Goal: Task Accomplishment & Management: Manage account settings

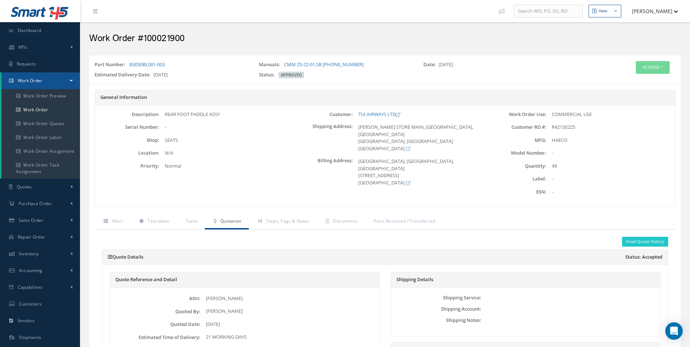
scroll to position [450, 0]
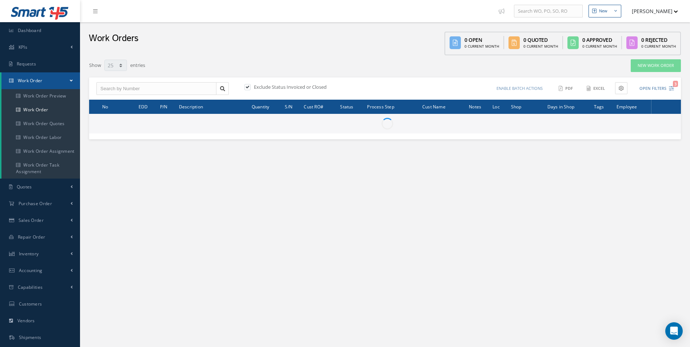
select select "25"
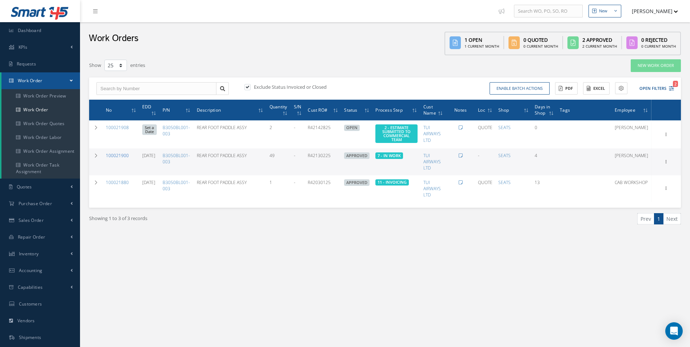
click at [119, 155] on link "100021900" at bounding box center [117, 155] width 23 height 6
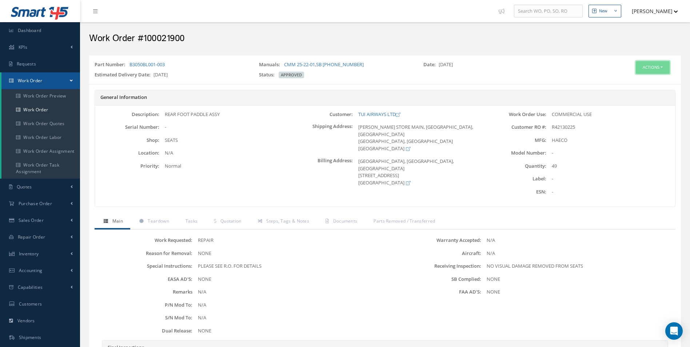
click at [650, 67] on button "Actions" at bounding box center [653, 67] width 34 height 13
click at [635, 83] on link "Edit" at bounding box center [641, 81] width 58 height 10
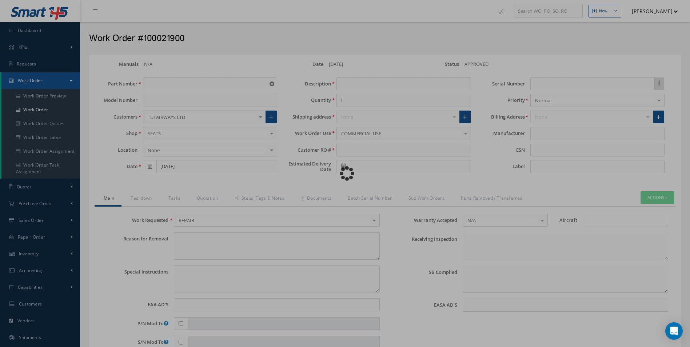
type input "B3050BL001-003"
type input "09/05/2025"
type input "REAR FOOT PADDLE ASSY"
type input "49"
type input "R42130225"
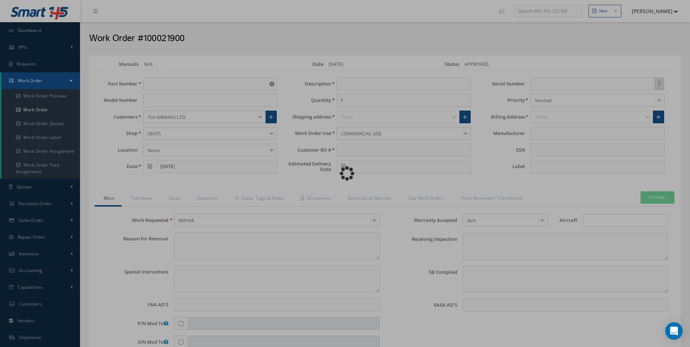
type input "10/07/2025"
type textarea "NONE"
type textarea "PLEASE SEE R.O. FOR DETAILS"
type input "NONE"
type textarea "NO VISUAL DAMAGE REMOVED FROM SEATS"
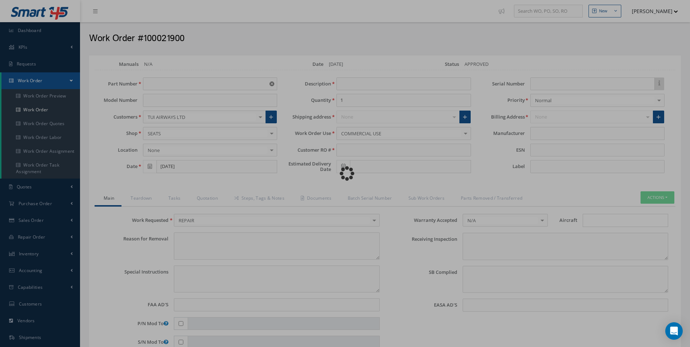
type textarea "NONE"
type input "NONE"
type input "HAECO"
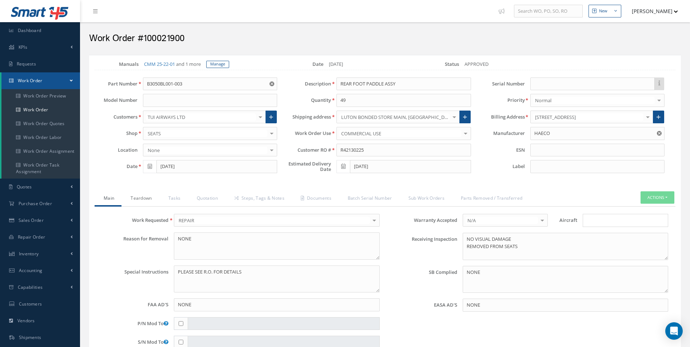
click at [128, 203] on link "Teardown" at bounding box center [139, 198] width 37 height 15
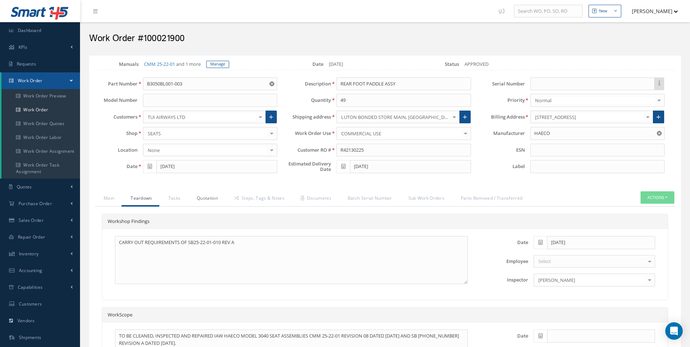
click at [197, 199] on link "Quotation" at bounding box center [206, 198] width 37 height 15
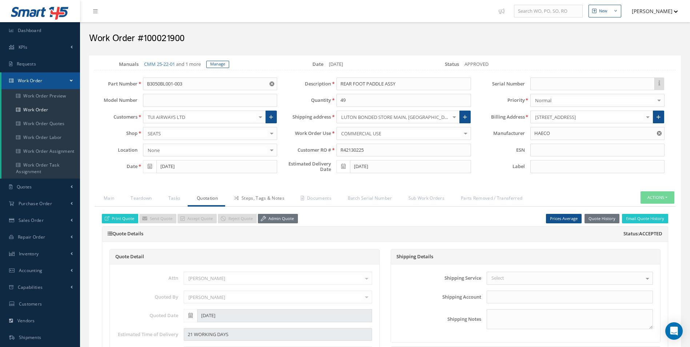
click at [261, 194] on link "Steps, Tags & Notes" at bounding box center [258, 198] width 67 height 15
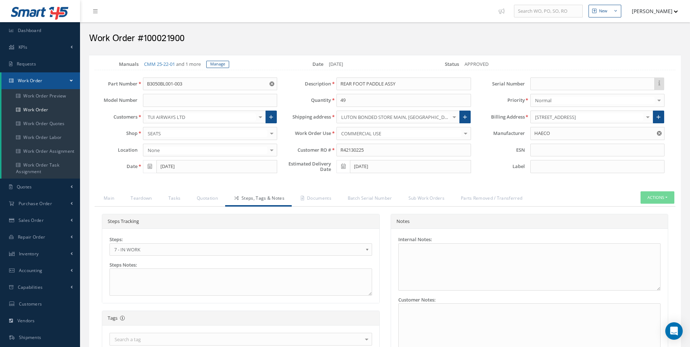
click at [175, 38] on h2 "Work Order #100021900" at bounding box center [385, 38] width 592 height 11
copy h2 "100021900"
click at [656, 195] on button "Actions" at bounding box center [657, 197] width 34 height 13
click at [638, 227] on link "Part Issue" at bounding box center [646, 230] width 58 height 10
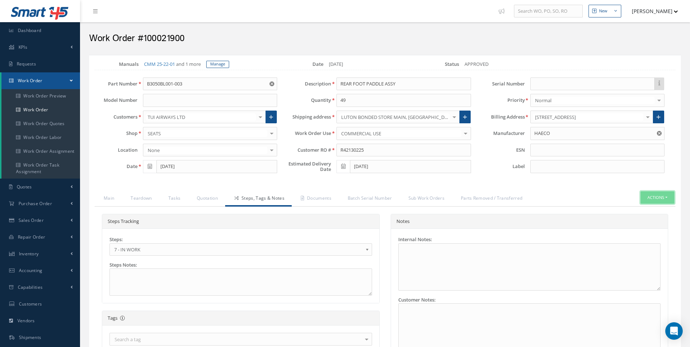
click at [655, 201] on button "Actions" at bounding box center [657, 197] width 34 height 13
click at [645, 228] on link "Part Issue" at bounding box center [646, 230] width 58 height 10
drag, startPoint x: 648, startPoint y: 195, endPoint x: 652, endPoint y: 202, distance: 7.8
click at [648, 195] on button "Actions" at bounding box center [657, 197] width 34 height 13
click at [638, 228] on link "Part Issue" at bounding box center [646, 230] width 58 height 10
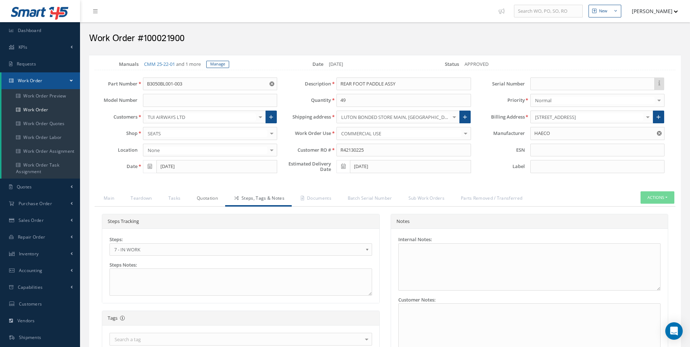
click at [202, 194] on link "Quotation" at bounding box center [206, 198] width 37 height 15
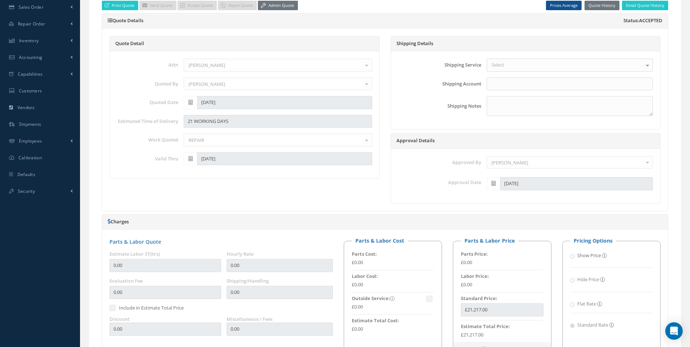
scroll to position [36, 0]
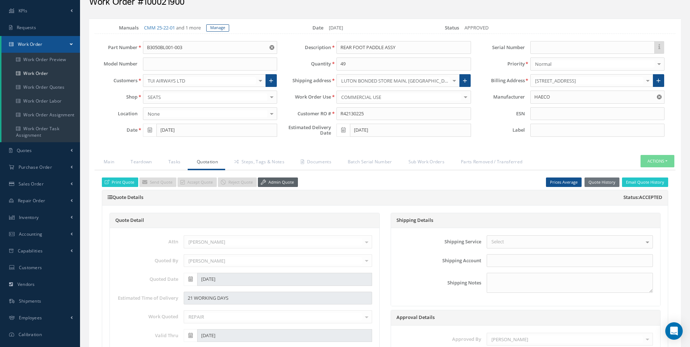
click at [277, 184] on link "Admin Quote" at bounding box center [278, 182] width 40 height 10
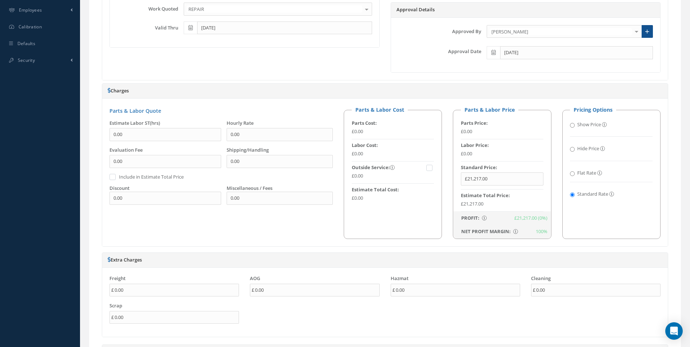
scroll to position [182, 0]
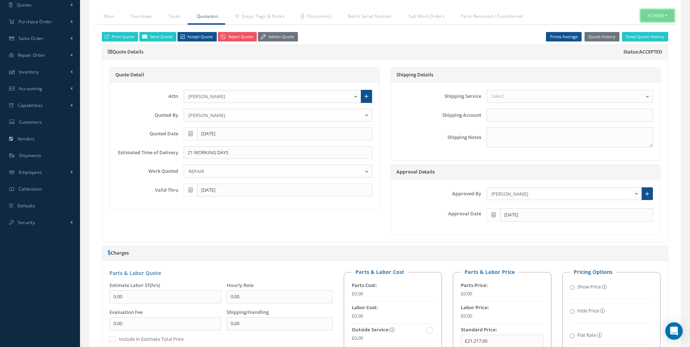
click at [660, 17] on button "Actions" at bounding box center [657, 15] width 34 height 13
click at [640, 46] on link "Part Issue" at bounding box center [646, 48] width 58 height 10
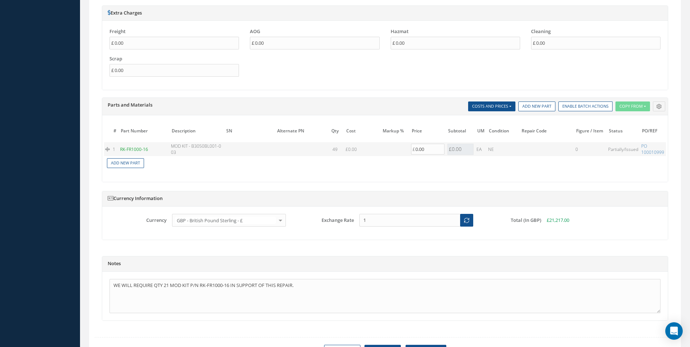
scroll to position [636, 0]
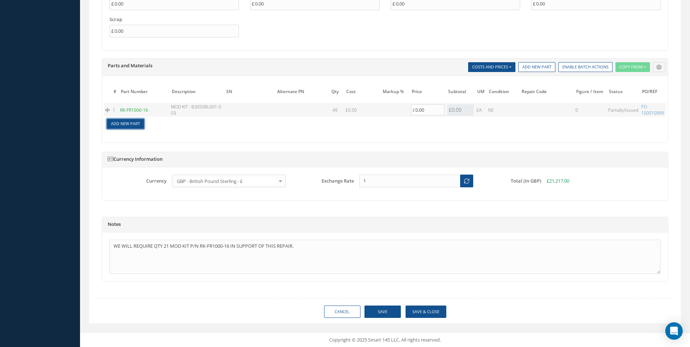
click at [128, 120] on link "Add New Part" at bounding box center [125, 124] width 37 height 10
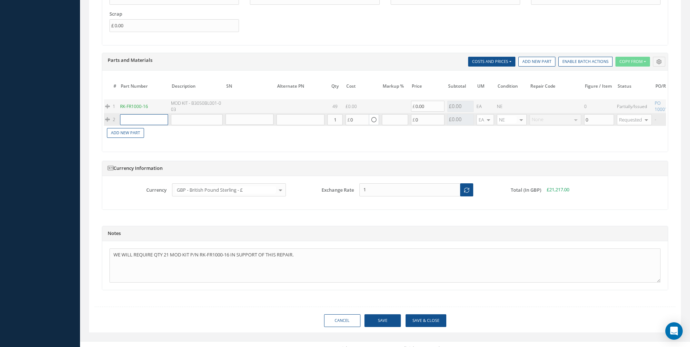
click at [129, 119] on input "text" at bounding box center [144, 119] width 48 height 11
paste input "RK-FR1000-16"
click at [128, 117] on input "RK-FR1000-16" at bounding box center [144, 119] width 48 height 11
type input "RKFR1000-16"
click at [176, 137] on span "REPAIR KIT REF SB25-22-01-010" at bounding box center [176, 137] width 27 height 19
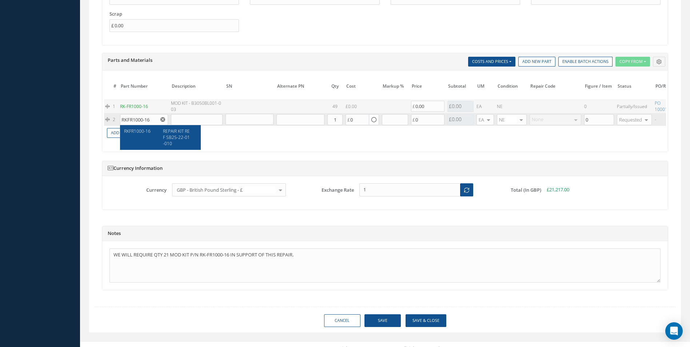
type input "REPAIR KIT REF SB25-22-01-010"
type input "0.00"
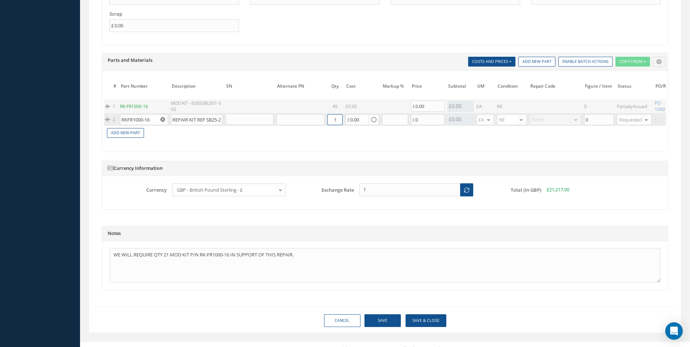
drag, startPoint x: 340, startPoint y: 120, endPoint x: 311, endPoint y: 121, distance: 29.1
click at [311, 121] on tr "2 RKFR1000-16 REPAIR KIT REF SB25-22-01-010 Part Number Description Qty in Stoc…" at bounding box center [442, 119] width 677 height 13
type input "20"
drag, startPoint x: 256, startPoint y: 123, endPoint x: 258, endPoint y: 129, distance: 6.0
click at [257, 123] on input "text" at bounding box center [250, 119] width 48 height 11
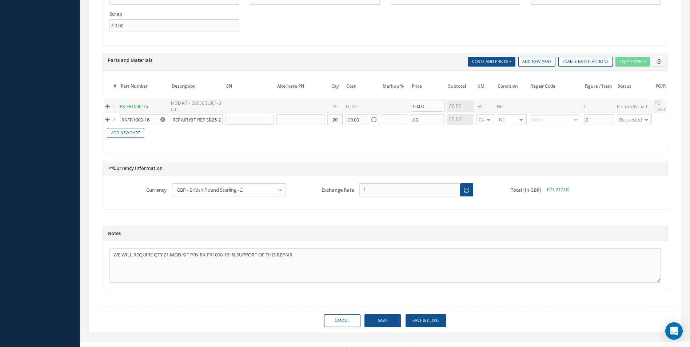
click at [250, 138] on td "Add New Part" at bounding box center [359, 132] width 511 height 13
drag, startPoint x: 221, startPoint y: 135, endPoint x: 474, endPoint y: 136, distance: 252.8
click at [221, 135] on td "Add New Part" at bounding box center [359, 132] width 511 height 13
click at [559, 139] on div "# Part Number Description SN Alternate PN Qty Cost Markup % Price Subtotal UM C…" at bounding box center [385, 113] width 562 height 64
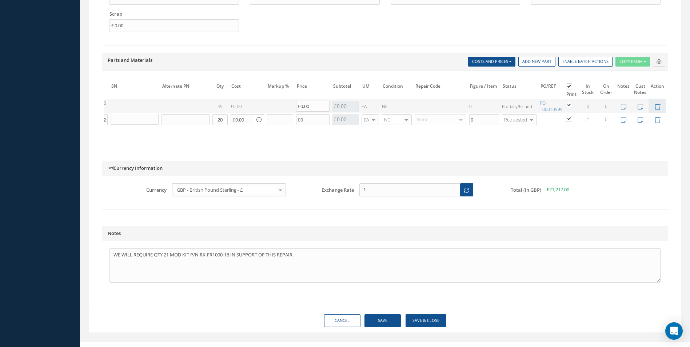
scroll to position [0, 0]
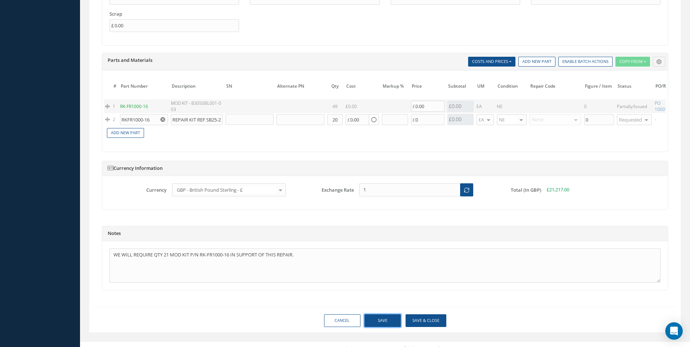
click at [388, 323] on button "Save" at bounding box center [382, 320] width 36 height 13
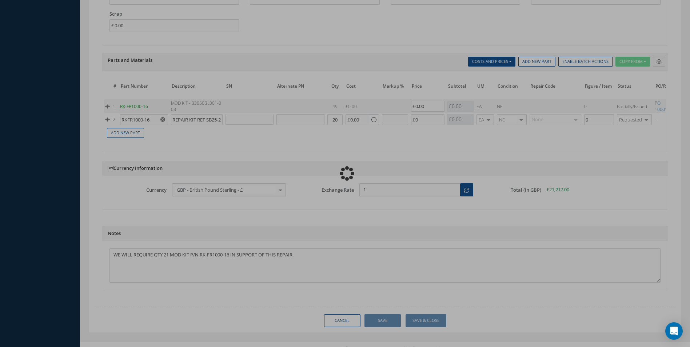
checkbox input "true"
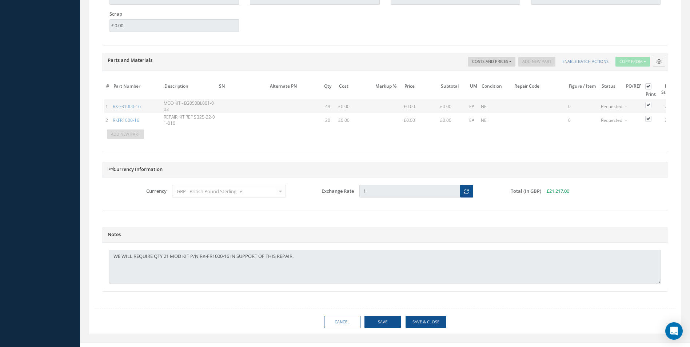
type input "HAECO"
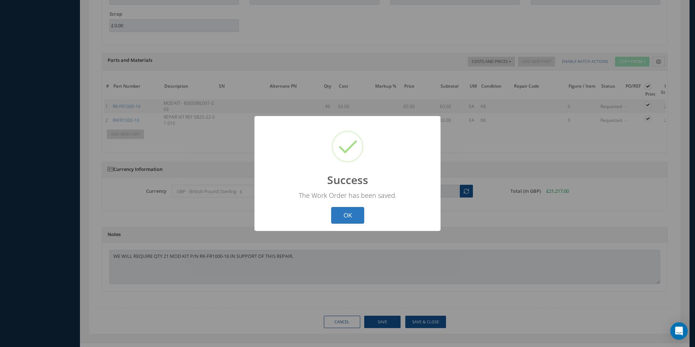
click at [343, 216] on button "OK" at bounding box center [347, 215] width 33 height 17
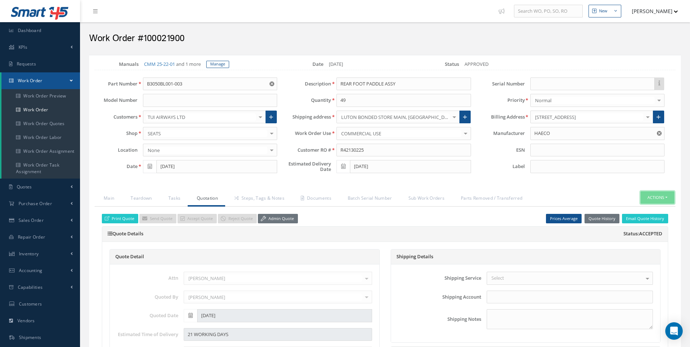
click at [652, 200] on button "Actions" at bounding box center [657, 197] width 34 height 13
click at [650, 228] on link "Part Issue" at bounding box center [646, 230] width 58 height 10
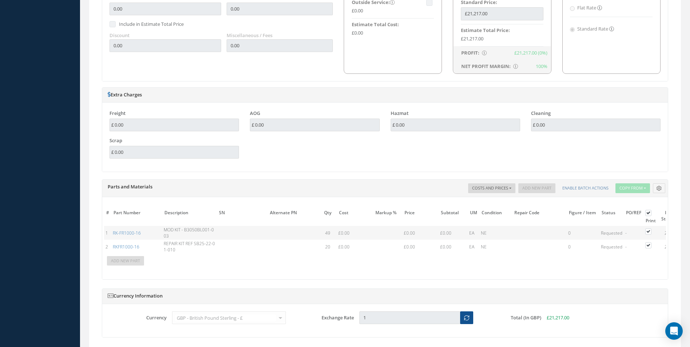
scroll to position [651, 0]
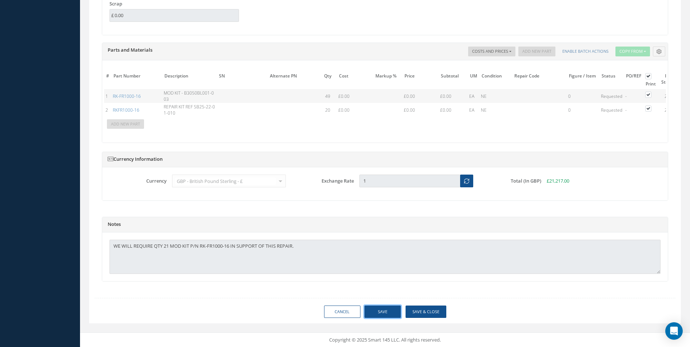
click at [384, 312] on button "Save" at bounding box center [382, 312] width 36 height 13
type input "HAECO"
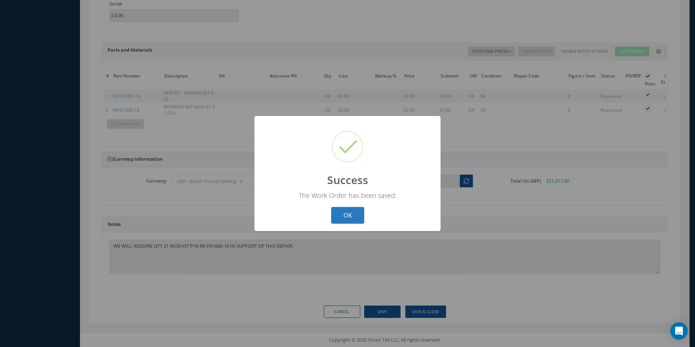
drag, startPoint x: 352, startPoint y: 217, endPoint x: 351, endPoint y: 212, distance: 5.4
click at [352, 216] on button "OK" at bounding box center [347, 215] width 33 height 17
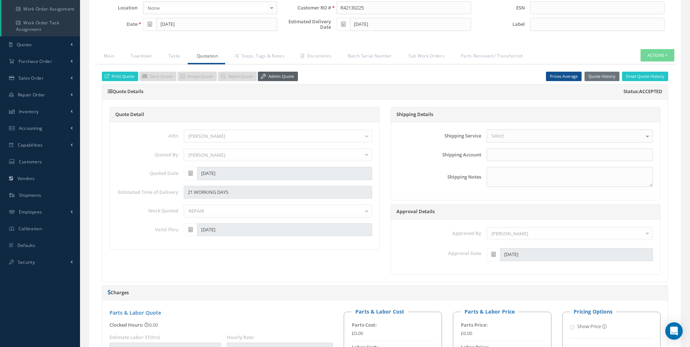
click at [280, 79] on link "Admin Quote" at bounding box center [278, 77] width 40 height 10
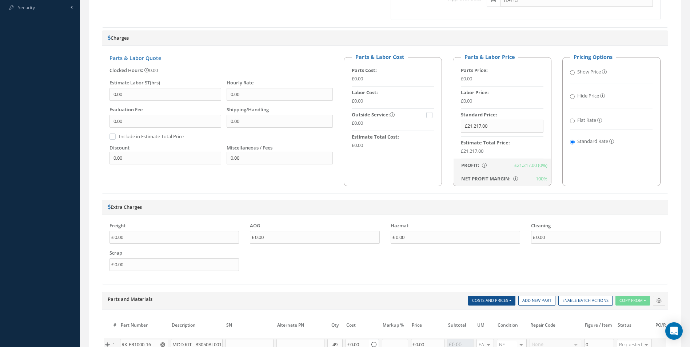
scroll to position [506, 0]
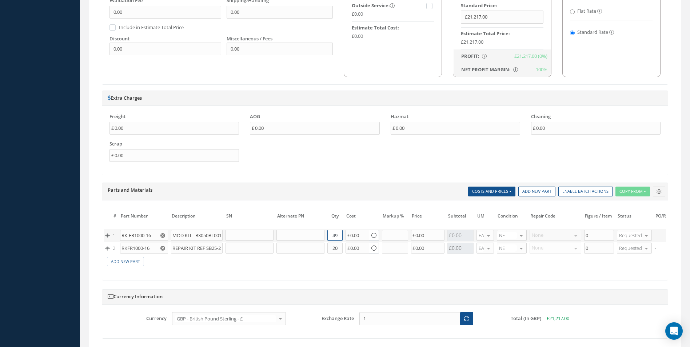
drag, startPoint x: 338, startPoint y: 235, endPoint x: 308, endPoint y: 235, distance: 29.8
click at [308, 235] on tr "1 RK-FR1000-16 MOD KIT - B3050BL001-003 Part Number Description Qty in Stock Ma…" at bounding box center [439, 235] width 671 height 13
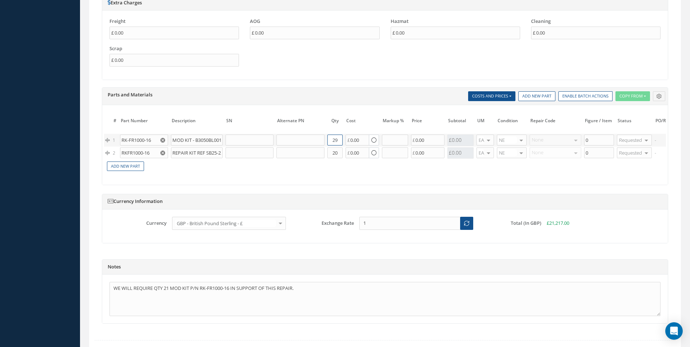
scroll to position [649, 0]
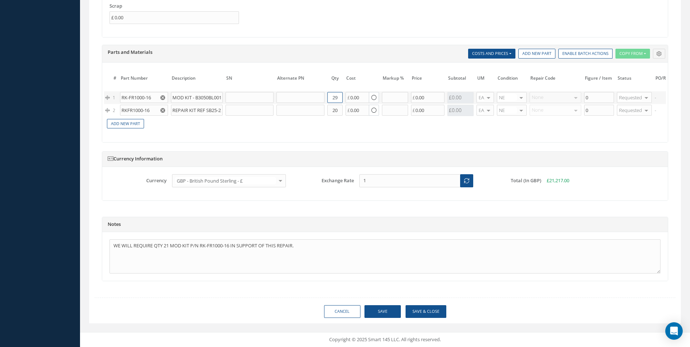
type input "29"
click at [401, 315] on div "Cancel Save Save & Close" at bounding box center [385, 311] width 592 height 13
click at [399, 314] on button "Save" at bounding box center [382, 311] width 36 height 13
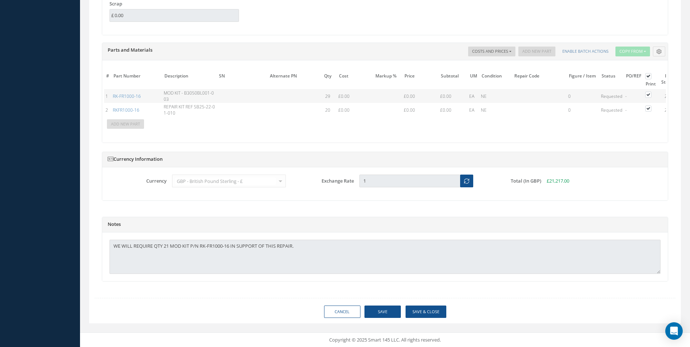
type input "HAECO"
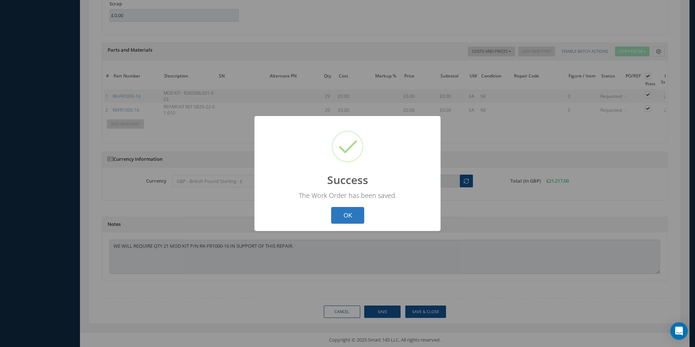
click at [352, 216] on button "OK" at bounding box center [347, 215] width 33 height 17
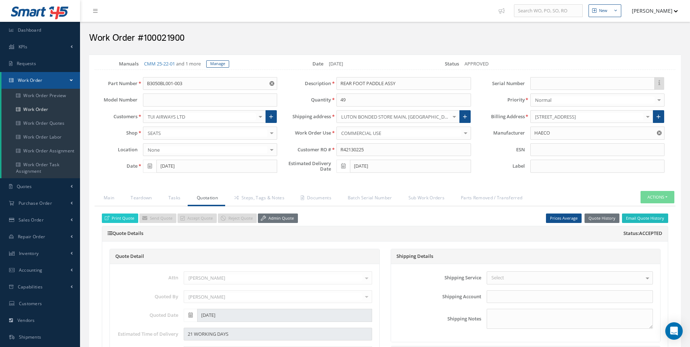
scroll to position [0, 0]
click at [664, 193] on button "Actions" at bounding box center [657, 197] width 34 height 13
click at [650, 230] on link "Part Issue" at bounding box center [646, 230] width 58 height 10
click at [238, 197] on icon at bounding box center [236, 198] width 4 height 4
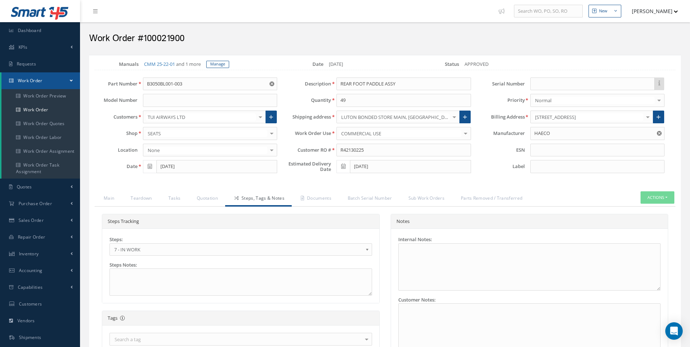
click at [157, 253] on span "7 - IN WORK" at bounding box center [238, 249] width 248 height 9
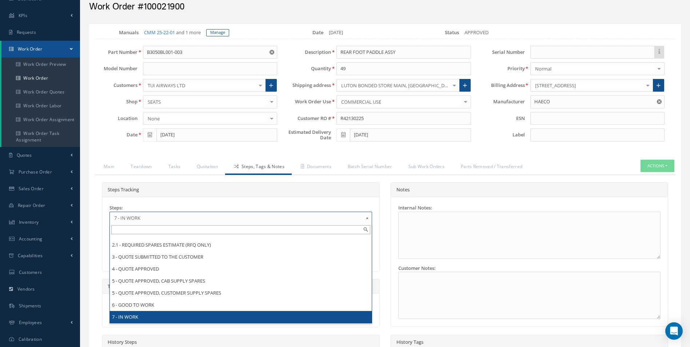
scroll to position [165, 0]
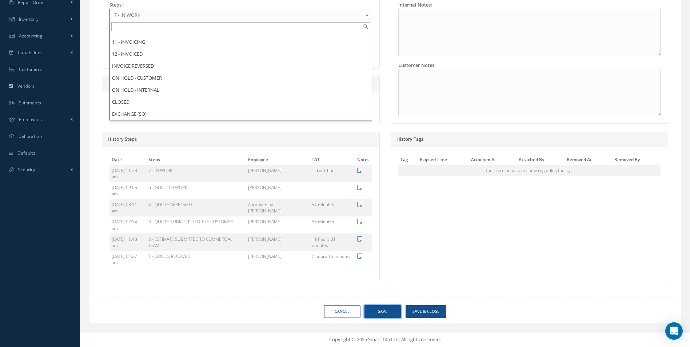
click at [389, 313] on button "Save" at bounding box center [382, 311] width 36 height 13
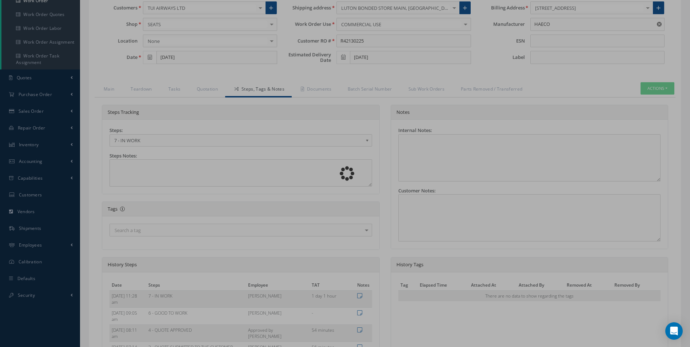
scroll to position [0, 0]
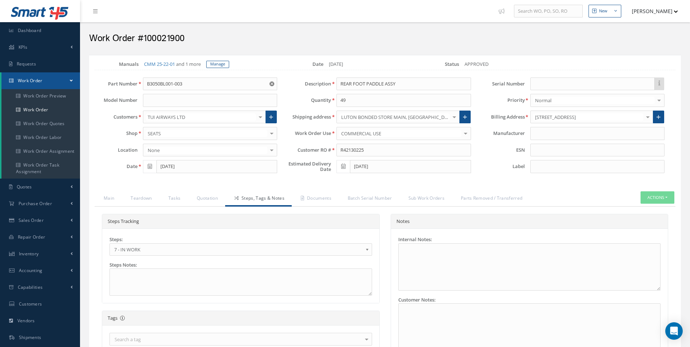
type input "HAECO"
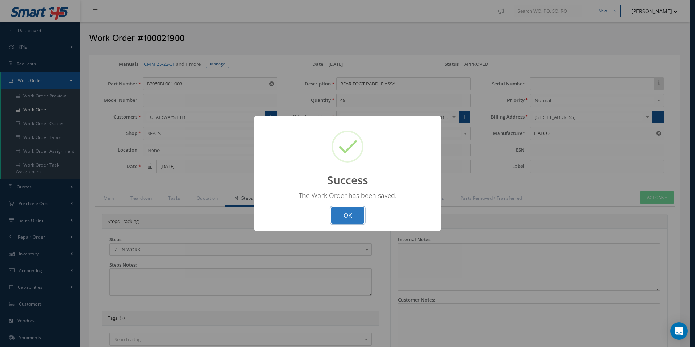
click at [349, 214] on button "OK" at bounding box center [347, 215] width 33 height 17
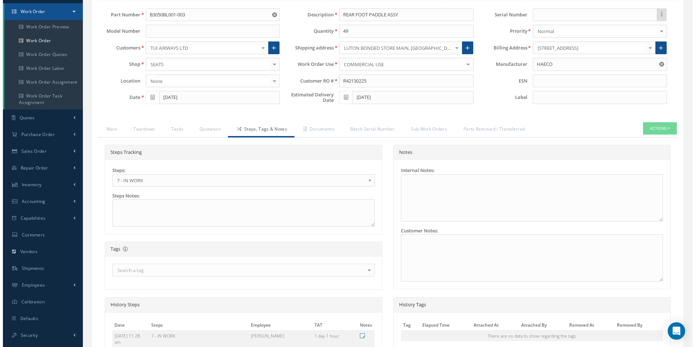
scroll to position [218, 0]
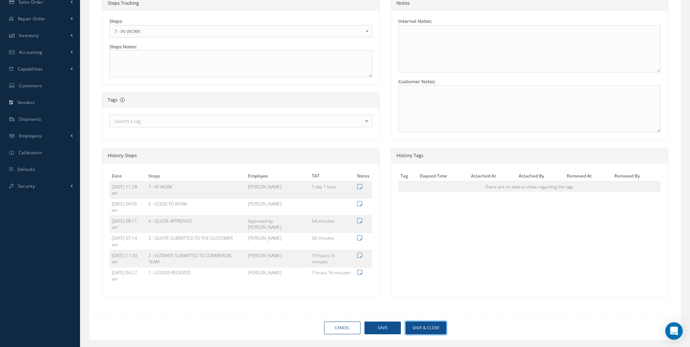
drag, startPoint x: 428, startPoint y: 328, endPoint x: 308, endPoint y: 210, distance: 167.9
click at [428, 328] on button "Save & Close" at bounding box center [426, 328] width 41 height 13
type input "HAECO"
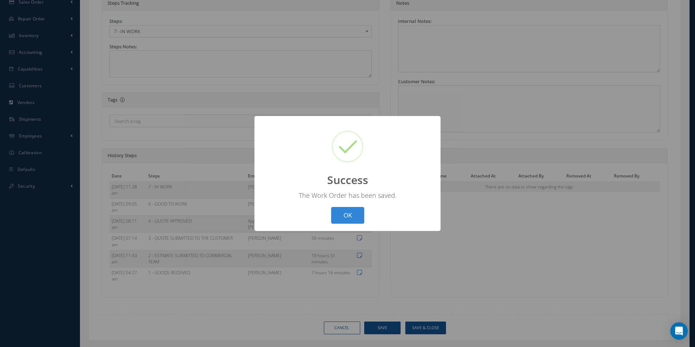
click at [331, 207] on button "OK" at bounding box center [347, 215] width 33 height 17
select select "25"
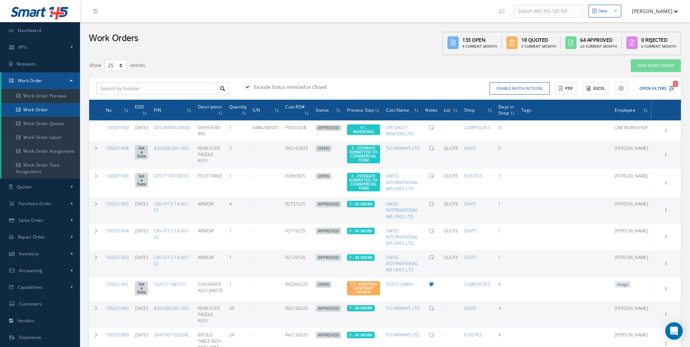
click at [39, 111] on link "Work Order" at bounding box center [40, 110] width 79 height 14
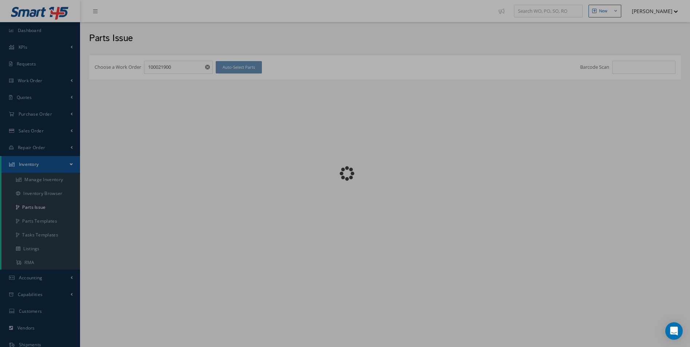
checkbox input "false"
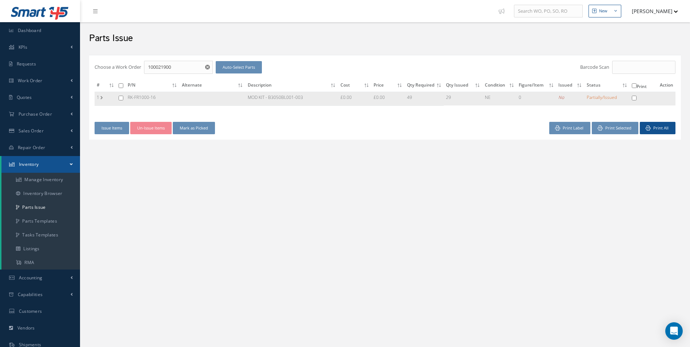
click at [123, 100] on input "checkbox" at bounding box center [121, 98] width 5 height 5
checkbox input "true"
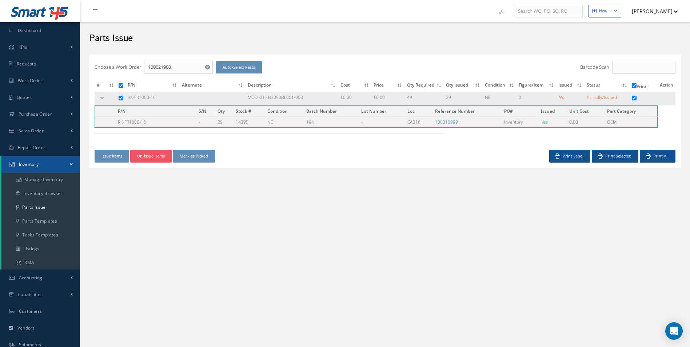
click at [612, 96] on span "Partially/Issued" at bounding box center [602, 97] width 30 height 6
click at [120, 98] on input "checkbox" at bounding box center [121, 98] width 5 height 5
checkbox input "false"
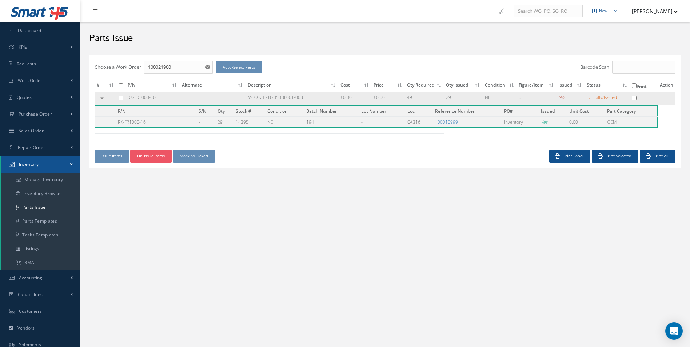
checkbox input "false"
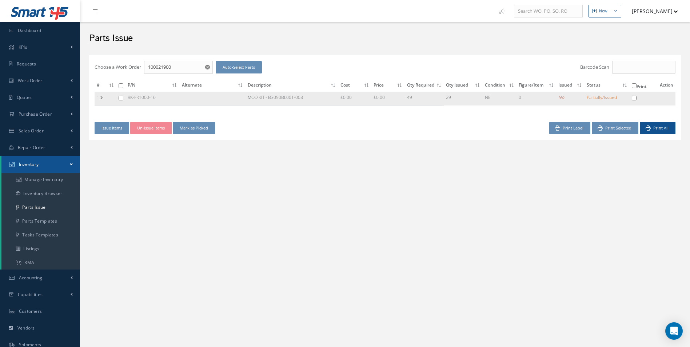
click at [139, 98] on td "RK-FR1000-16" at bounding box center [152, 99] width 54 height 14
click at [123, 98] on input "checkbox" at bounding box center [121, 98] width 5 height 5
checkbox input "true"
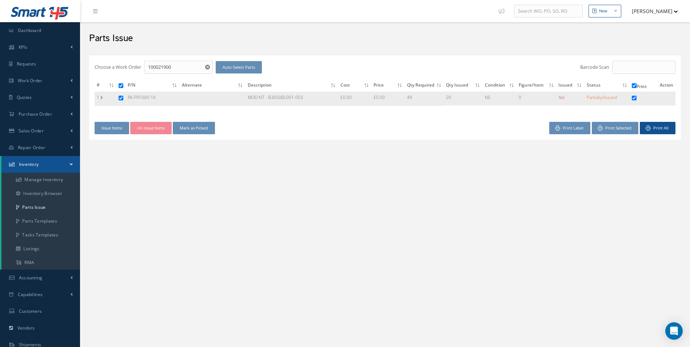
checkbox input "true"
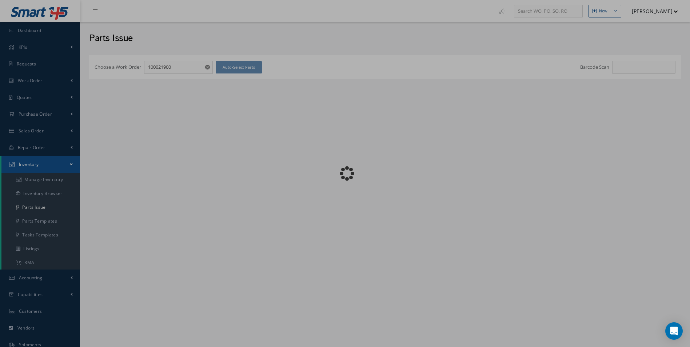
checkbox input "false"
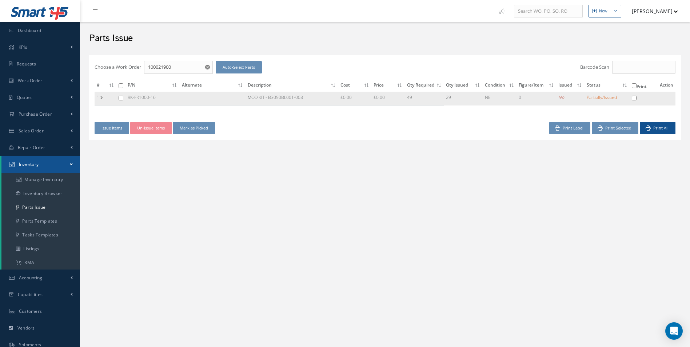
drag, startPoint x: 163, startPoint y: 96, endPoint x: 127, endPoint y: 97, distance: 35.6
click at [127, 97] on td "RK-FR1000-16" at bounding box center [152, 99] width 54 height 14
copy td "RK-FR1000-16"
click at [193, 118] on div "# P/N Alternate Description Cost Price Qty Required Qty Issued Condition Figure…" at bounding box center [385, 101] width 592 height 42
click at [121, 97] on input "checkbox" at bounding box center [121, 98] width 5 height 5
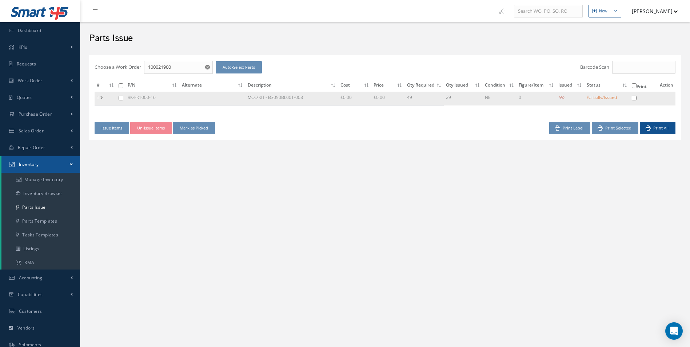
checkbox input "true"
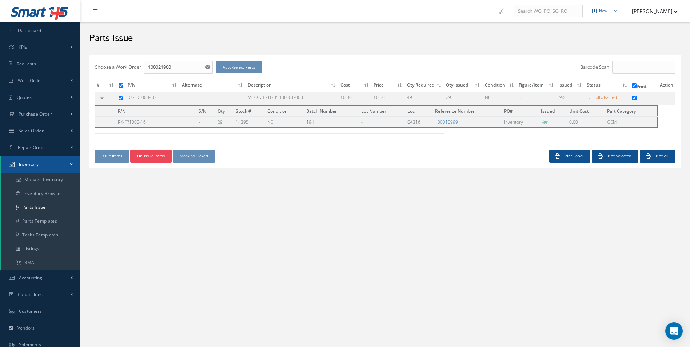
click at [153, 161] on button "Un-Issue Items" at bounding box center [150, 156] width 41 height 13
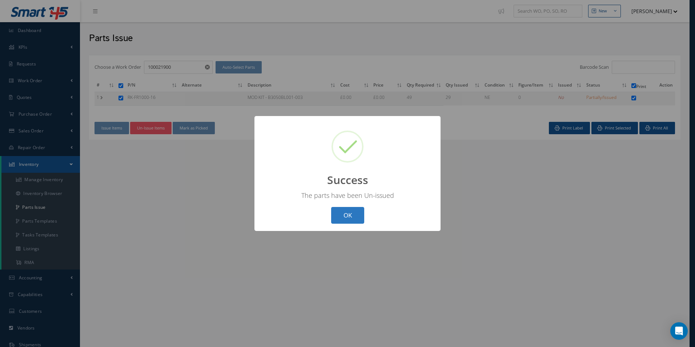
click at [355, 217] on button "OK" at bounding box center [347, 215] width 33 height 17
checkbox input "false"
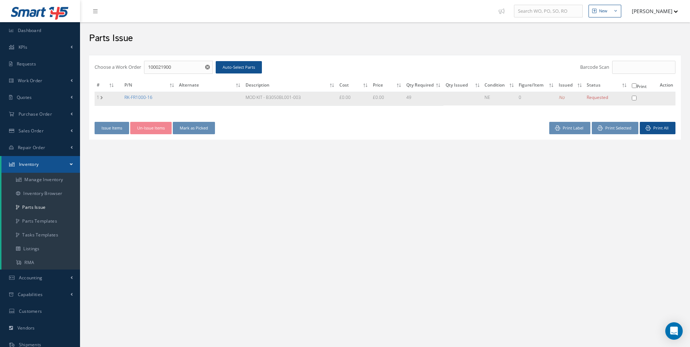
click at [147, 96] on link "RK-FR1000-16" at bounding box center [138, 97] width 28 height 6
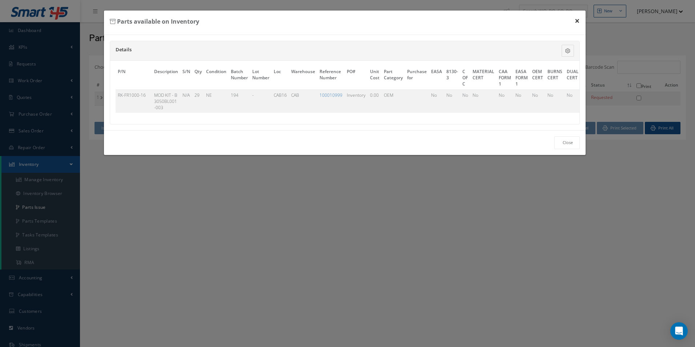
click at [579, 20] on button "×" at bounding box center [577, 21] width 17 height 20
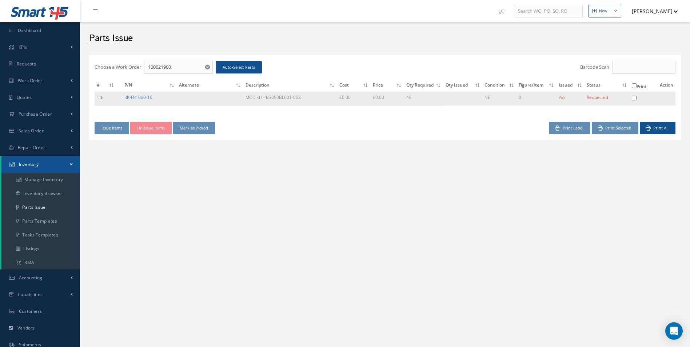
click at [141, 99] on link "RK-FR1000-16" at bounding box center [138, 97] width 28 height 6
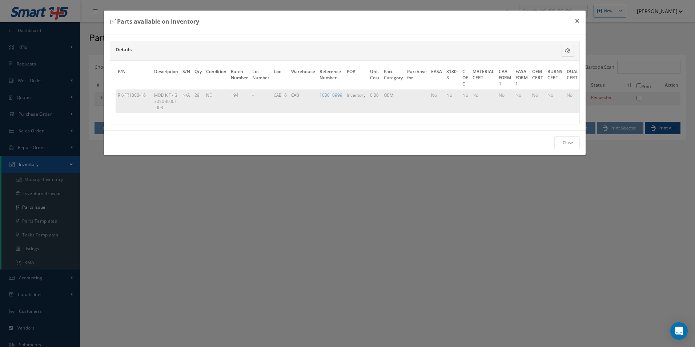
click at [138, 92] on td "RK-FR1000-16" at bounding box center [134, 100] width 36 height 23
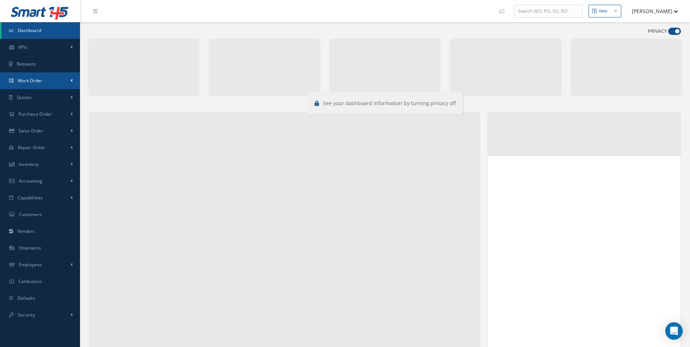
click at [41, 83] on span "Work Order" at bounding box center [30, 80] width 25 height 6
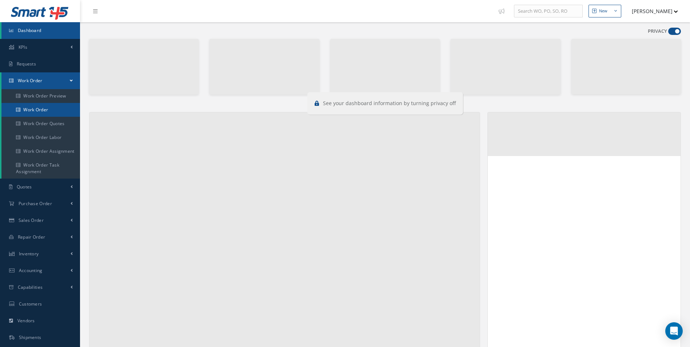
click at [44, 116] on link "Work Order" at bounding box center [41, 110] width 80 height 14
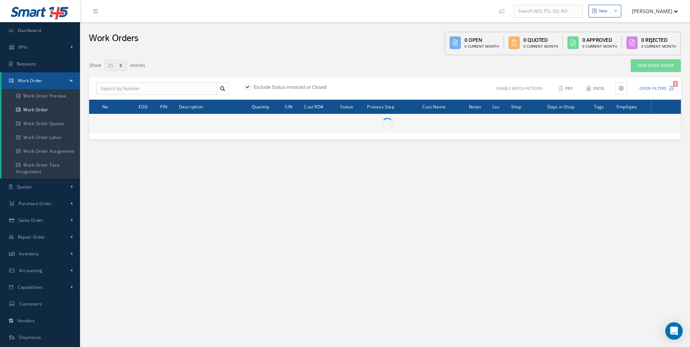
select select "25"
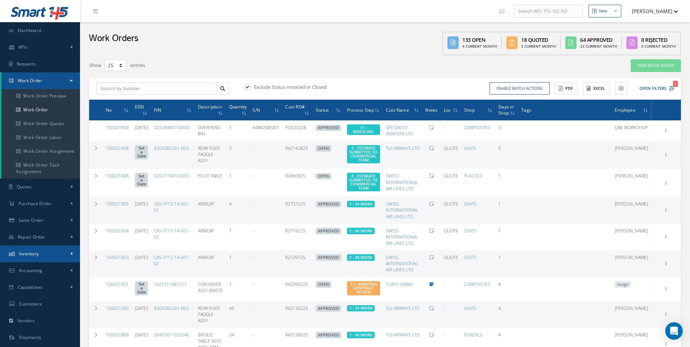
click at [32, 260] on link "Inventory" at bounding box center [40, 254] width 80 height 17
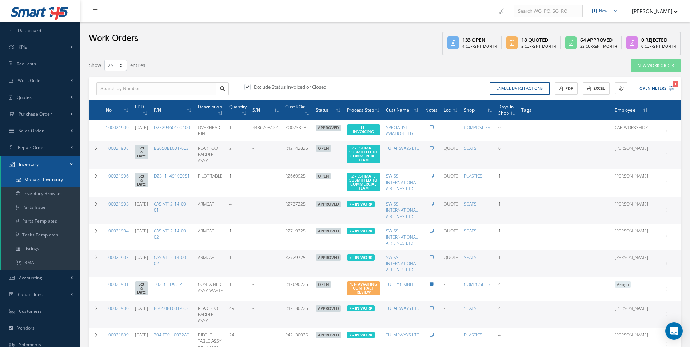
click at [43, 177] on link "Manage Inventory" at bounding box center [40, 180] width 79 height 14
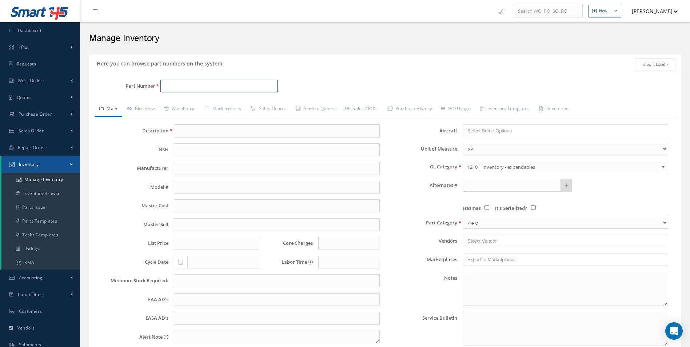
click at [175, 81] on input "Part Number" at bounding box center [218, 86] width 117 height 13
paste input "RK-FR1000-16"
type input "RK-FR1000-16"
click at [231, 105] on span "MOD KIT - B3050BL001-003" at bounding box center [282, 105] width 109 height 8
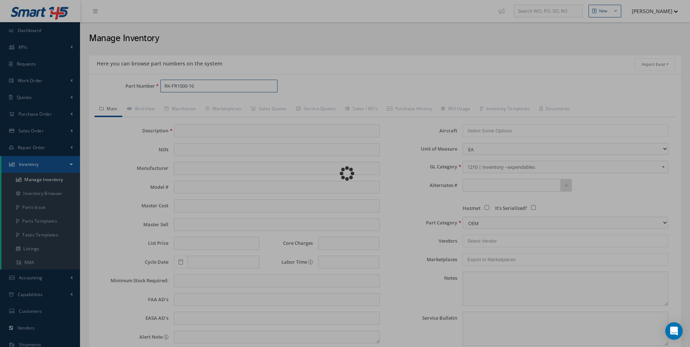
type input "MOD KIT - B3050BL001-003"
type input "0.00"
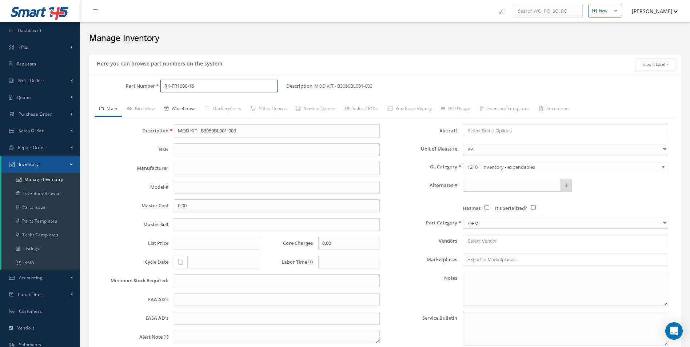
type input "RK-FR1000-16"
click at [186, 108] on link "Warehouse" at bounding box center [180, 109] width 41 height 15
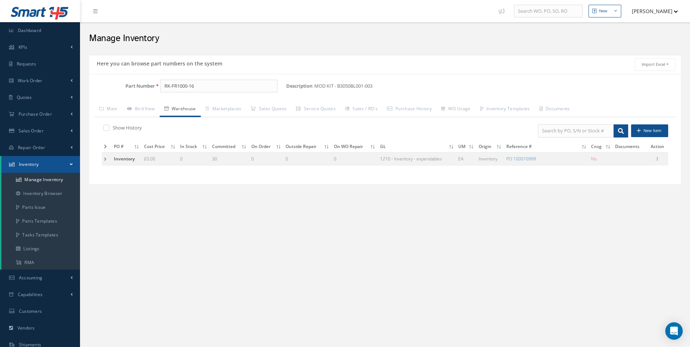
click at [104, 159] on td at bounding box center [107, 158] width 10 height 13
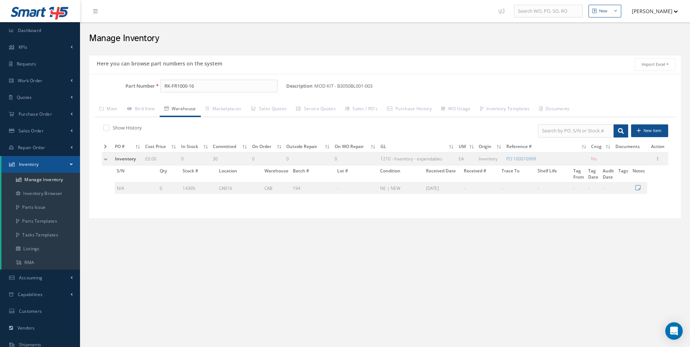
click at [439, 262] on div "New New Work Order New Purchase Order New Customer Quote New Sales Order New Re…" at bounding box center [385, 210] width 610 height 420
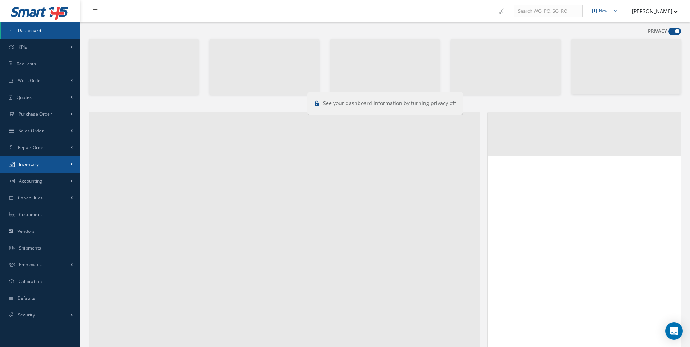
click at [34, 166] on span "Inventory" at bounding box center [29, 164] width 20 height 6
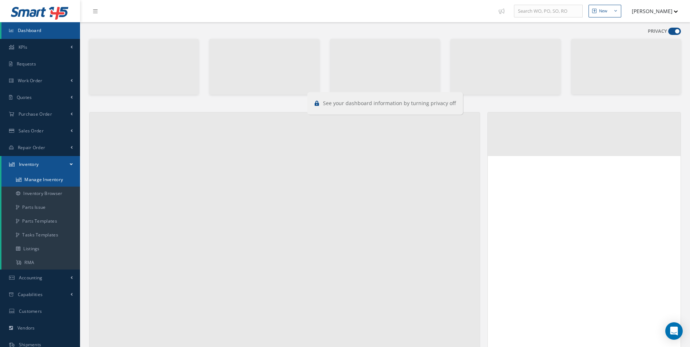
click at [47, 175] on link "Manage Inventory" at bounding box center [40, 180] width 79 height 14
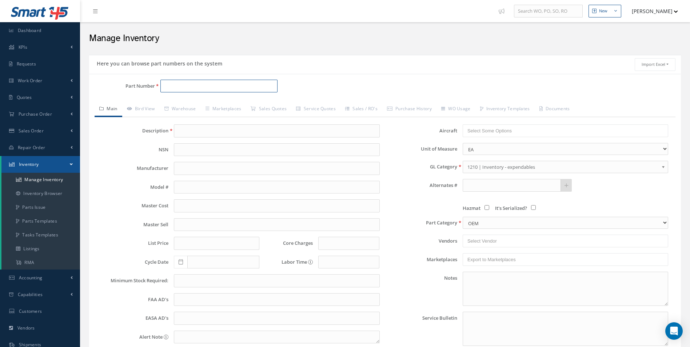
click at [173, 88] on input "Part Number" at bounding box center [218, 86] width 117 height 13
paste input "RK-FR1000-16"
type input "RK-FR1000-16"
click at [196, 103] on span "RK-FR1000-16" at bounding box center [195, 105] width 65 height 8
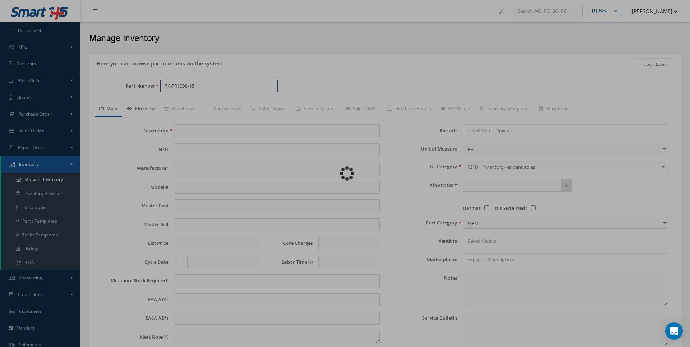
type input "MOD KIT - B3050BL001-003"
type input "0.00"
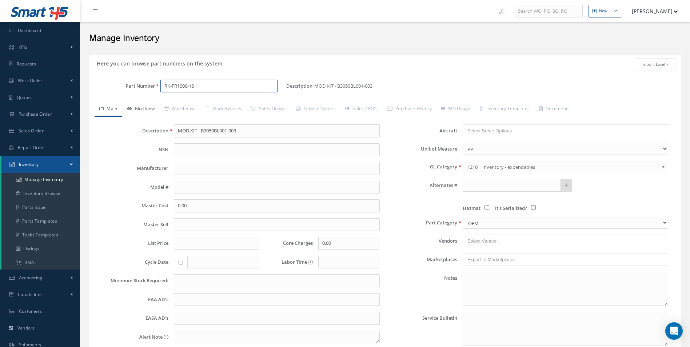
type input "RK-FR1000-16"
click at [146, 107] on link "Bird View" at bounding box center [140, 109] width 37 height 15
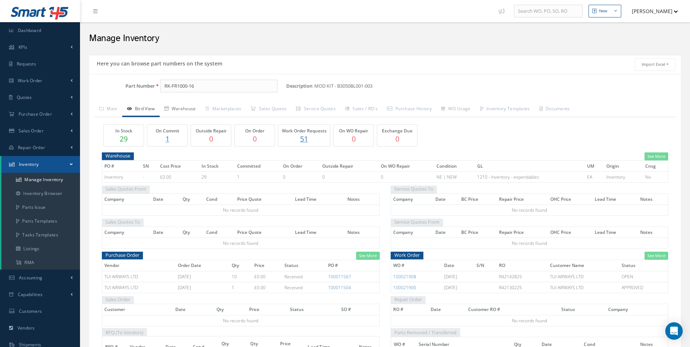
click at [176, 107] on link "Warehouse" at bounding box center [180, 109] width 41 height 15
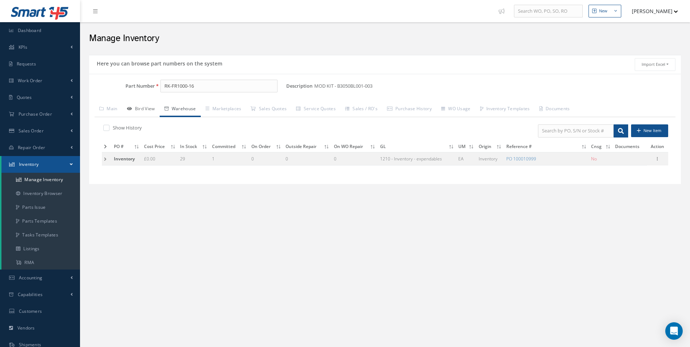
click at [151, 104] on link "Bird View" at bounding box center [140, 109] width 37 height 15
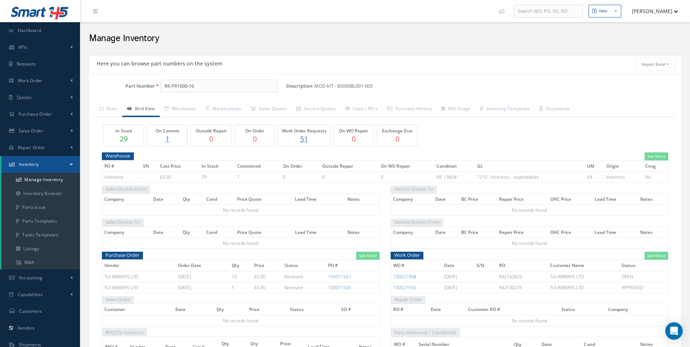
click at [142, 105] on link "Bird View" at bounding box center [140, 109] width 37 height 15
click at [412, 276] on link "100021908" at bounding box center [404, 277] width 23 height 6
click at [40, 85] on link "Work Order" at bounding box center [40, 80] width 80 height 17
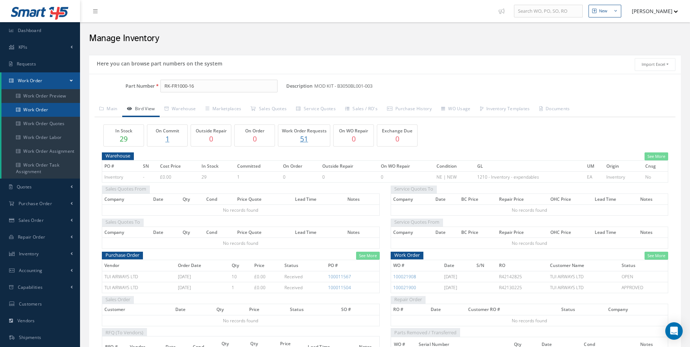
click at [40, 111] on link "Work Order" at bounding box center [40, 110] width 79 height 14
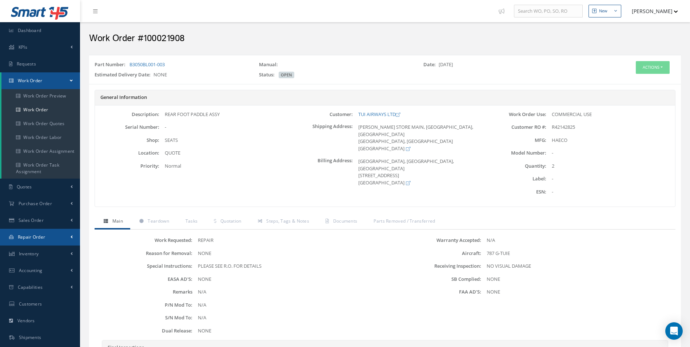
click at [36, 238] on span "Repair Order" at bounding box center [32, 237] width 28 height 6
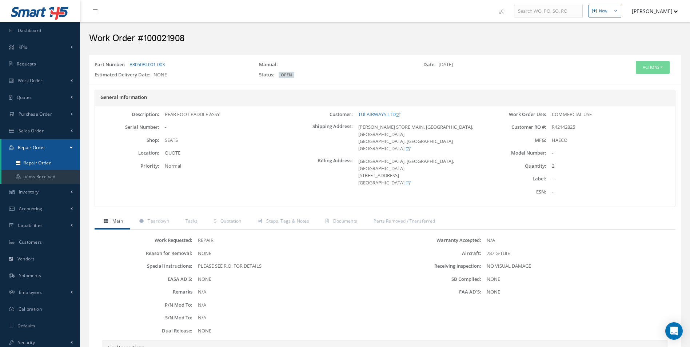
click at [40, 164] on link "Repair Order" at bounding box center [40, 163] width 79 height 14
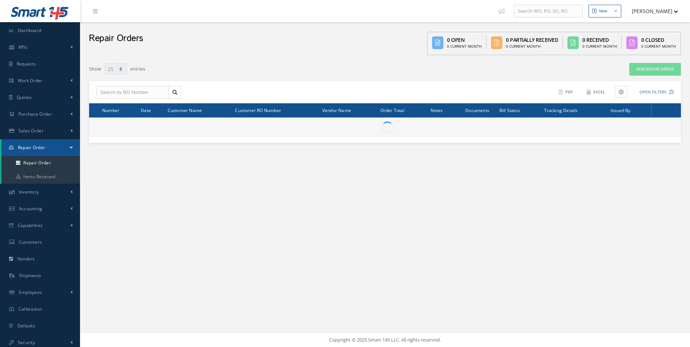
select select "25"
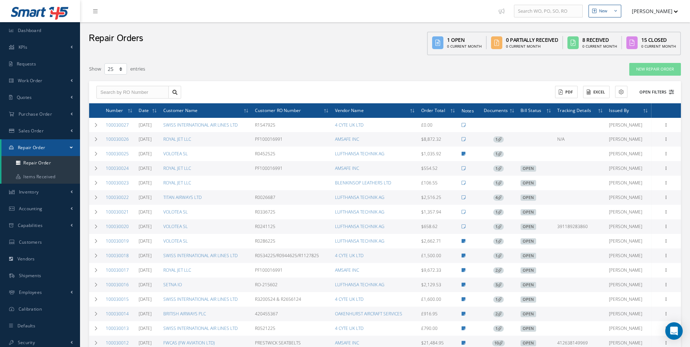
click at [673, 93] on icon at bounding box center [671, 91] width 5 height 5
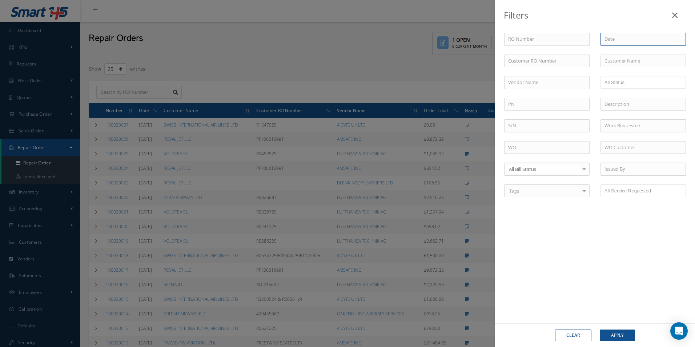
click at [617, 41] on input at bounding box center [643, 39] width 85 height 13
click at [674, 148] on button "Apply" at bounding box center [673, 151] width 19 height 10
type input "[DATE] - [DATE]"
click at [618, 339] on button "Apply" at bounding box center [617, 336] width 35 height 12
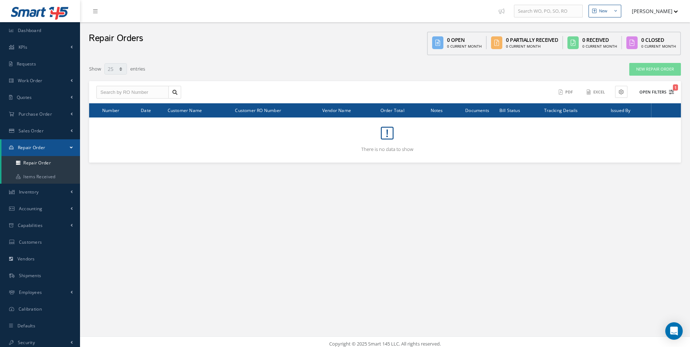
click at [671, 94] on icon "1" at bounding box center [671, 91] width 5 height 5
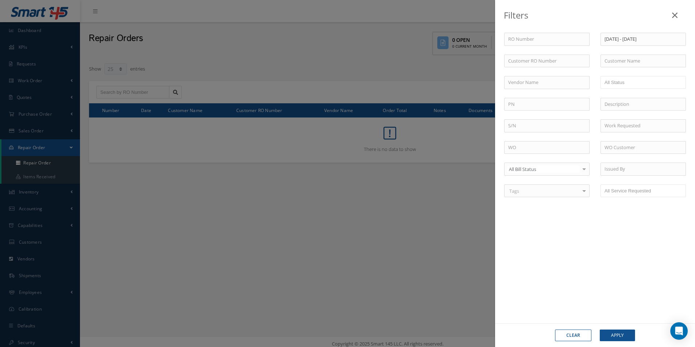
click at [672, 17] on link at bounding box center [675, 13] width 23 height 21
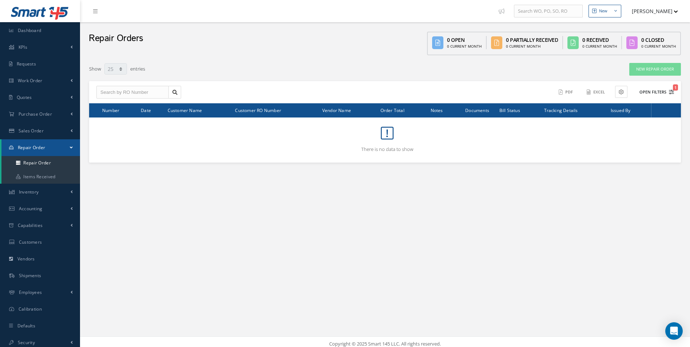
click at [671, 90] on icon "1" at bounding box center [671, 91] width 5 height 5
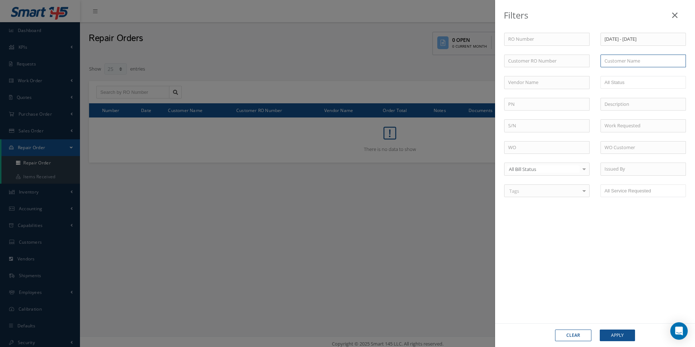
click at [632, 57] on input "text" at bounding box center [643, 61] width 85 height 13
type input "tui"
drag, startPoint x: 660, startPoint y: 40, endPoint x: 497, endPoint y: 44, distance: 163.0
click at [497, 44] on div "RO Number 09/09/2025 - 09/09/2025 Customer RO Number Customer Name tui No Match…" at bounding box center [595, 174] width 200 height 312
click at [661, 37] on input "09/09/2025 - 09/09/2025" at bounding box center [643, 39] width 85 height 13
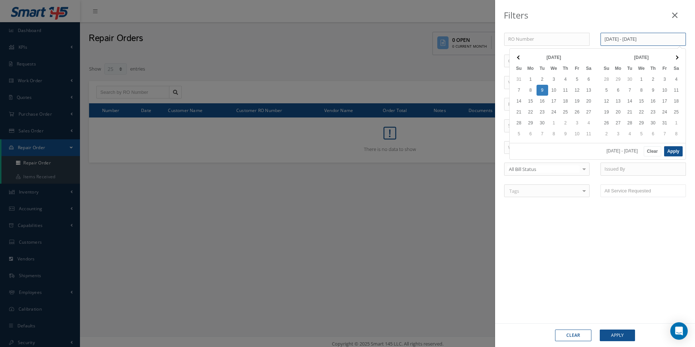
click at [667, 37] on input "09/09/2025 - 09/09/2025" at bounding box center [643, 39] width 85 height 13
click at [655, 148] on button "Clear" at bounding box center [652, 151] width 17 height 10
click at [622, 62] on input "tui" at bounding box center [643, 61] width 85 height 13
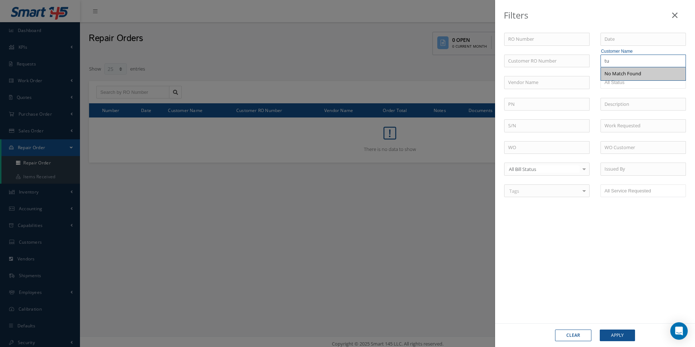
type input "t"
click at [320, 255] on div "Filters RO Number Customer RO Number Customer Name t Vendor Name Open Vendor Qu…" at bounding box center [347, 173] width 695 height 347
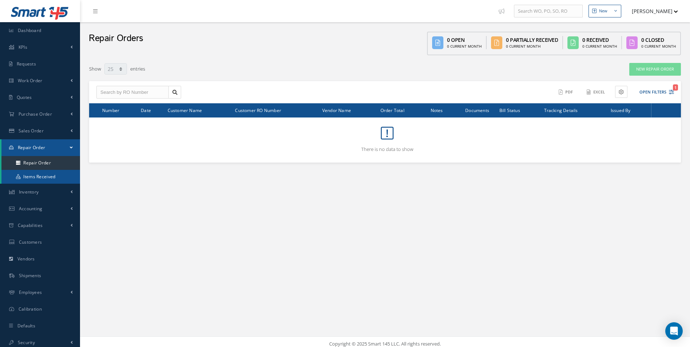
click at [55, 178] on link "Items Received" at bounding box center [40, 177] width 79 height 14
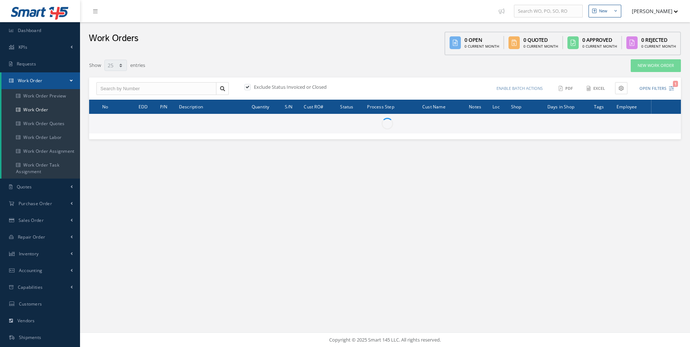
select select "25"
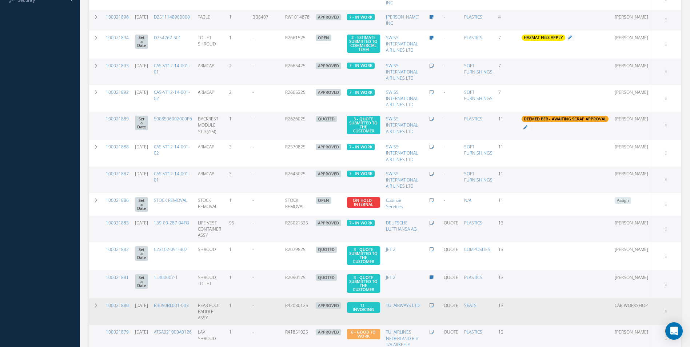
scroll to position [473, 0]
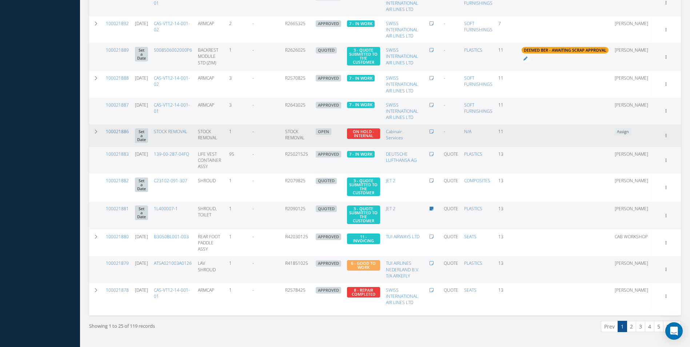
click at [117, 129] on link "100021886" at bounding box center [117, 131] width 23 height 6
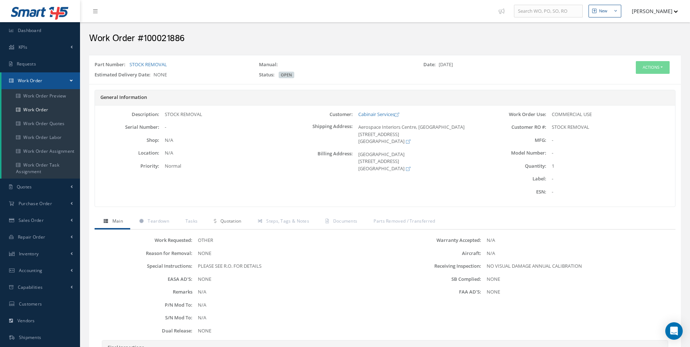
click at [233, 224] on link "Quotation" at bounding box center [227, 221] width 44 height 15
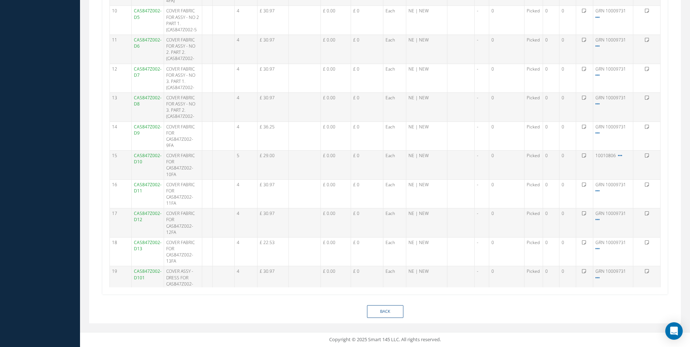
scroll to position [335, 0]
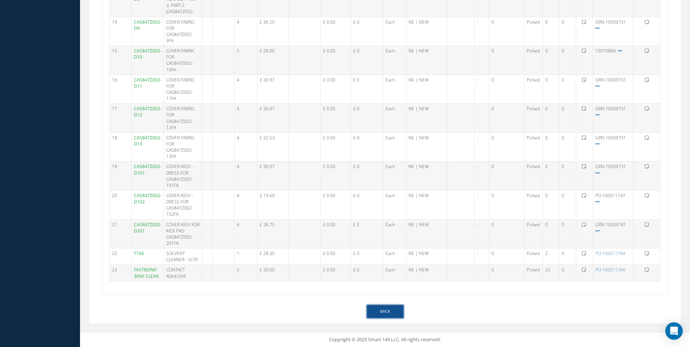
click at [382, 312] on link "Back" at bounding box center [385, 311] width 36 height 13
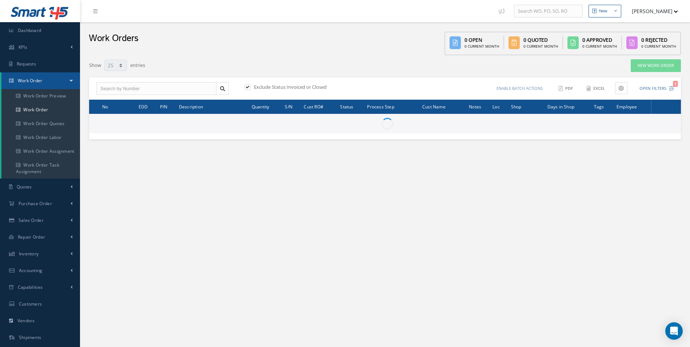
select select "25"
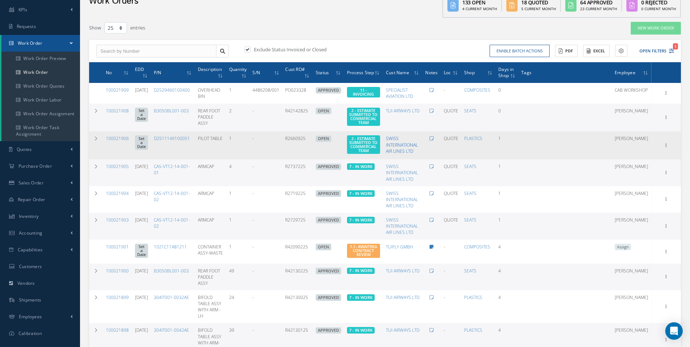
scroll to position [73, 0]
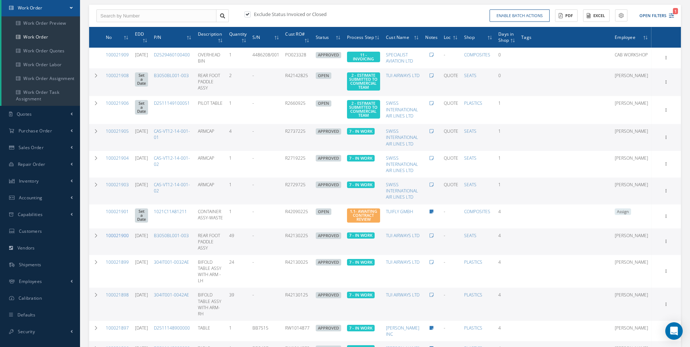
click at [124, 239] on link "100021900" at bounding box center [117, 235] width 23 height 6
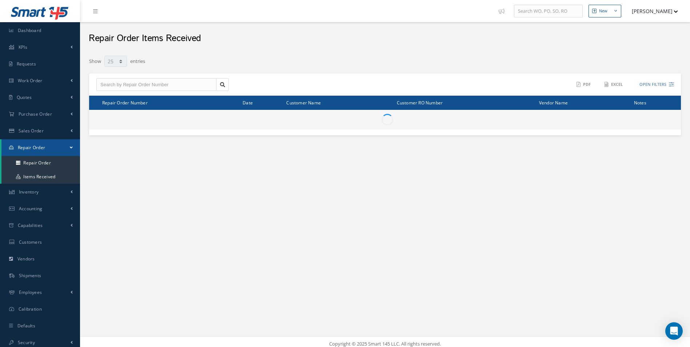
select select "25"
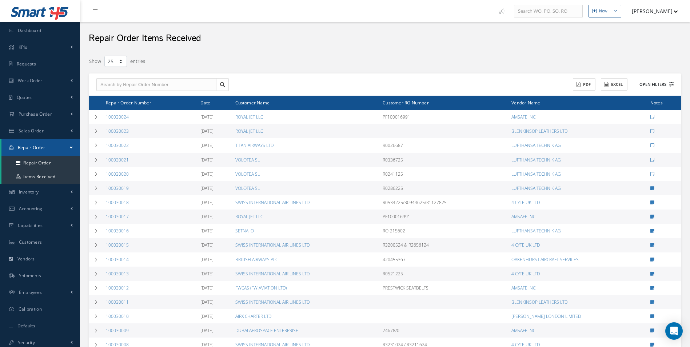
click at [674, 83] on icon at bounding box center [671, 84] width 5 height 5
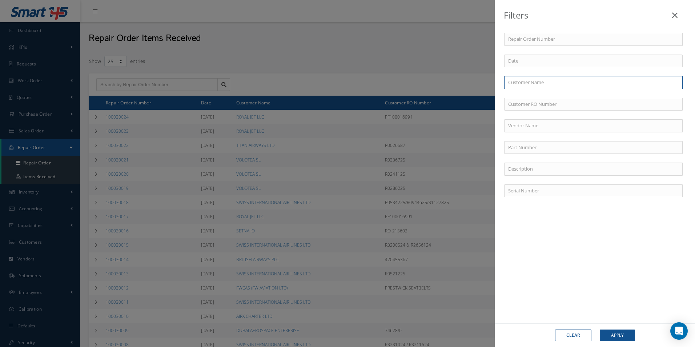
click at [534, 83] on input "text" at bounding box center [593, 82] width 179 height 13
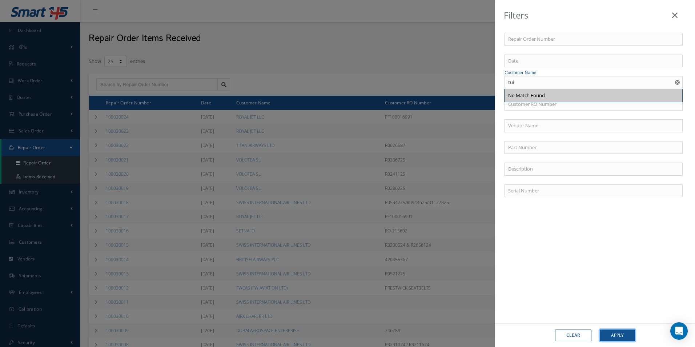
click at [624, 334] on button "Apply" at bounding box center [617, 336] width 35 height 12
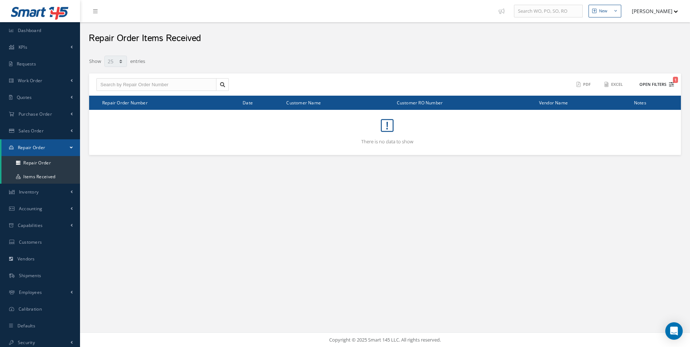
click at [671, 85] on icon "1" at bounding box center [671, 84] width 5 height 5
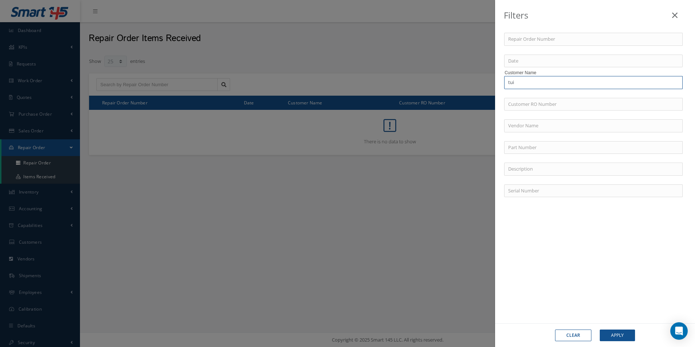
click at [567, 78] on input "tui" at bounding box center [593, 82] width 179 height 13
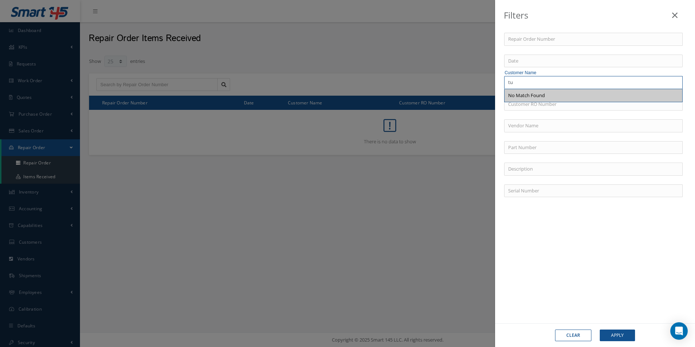
type input "t"
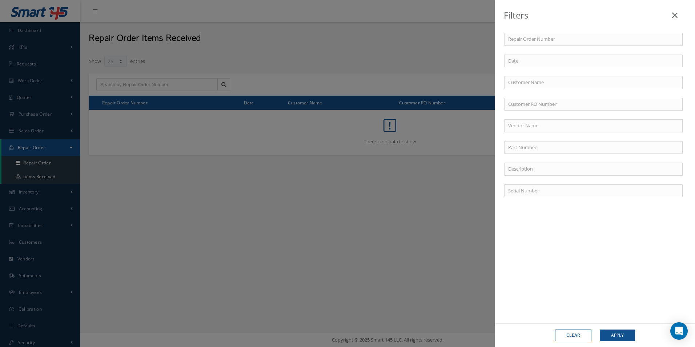
click at [335, 309] on div "Filters Repair Order Number Date Customer Name Customer RO Number Vendor Name P…" at bounding box center [347, 173] width 695 height 347
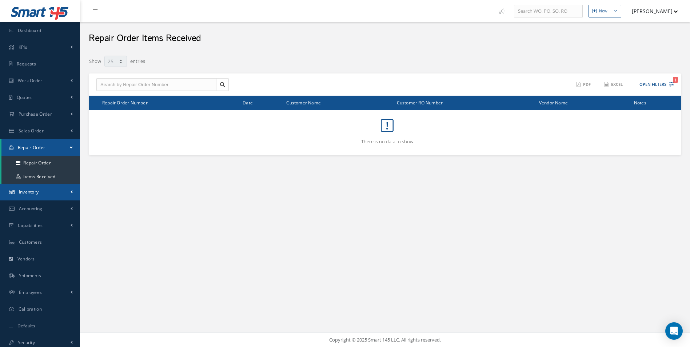
click at [49, 195] on link "Inventory" at bounding box center [40, 192] width 80 height 17
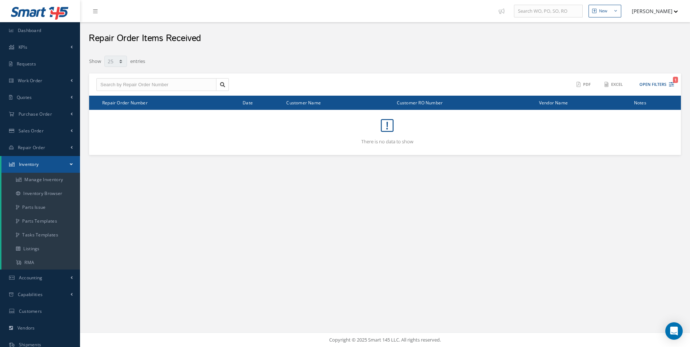
click at [203, 241] on div "New New Work Order New Purchase Order New Customer Quote New Sales Order New Re…" at bounding box center [385, 173] width 610 height 347
click at [42, 133] on span "Sales Order" at bounding box center [31, 131] width 25 height 6
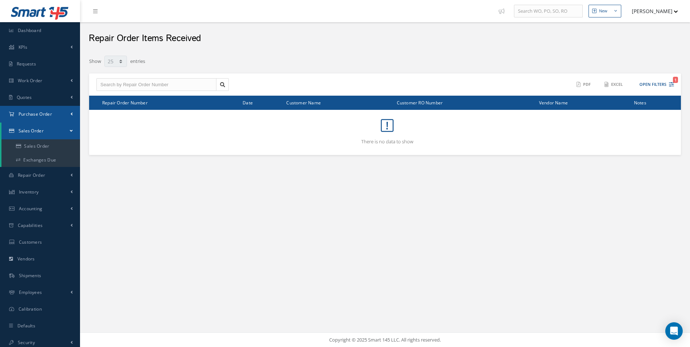
click at [42, 119] on link "Purchase Order" at bounding box center [40, 114] width 80 height 17
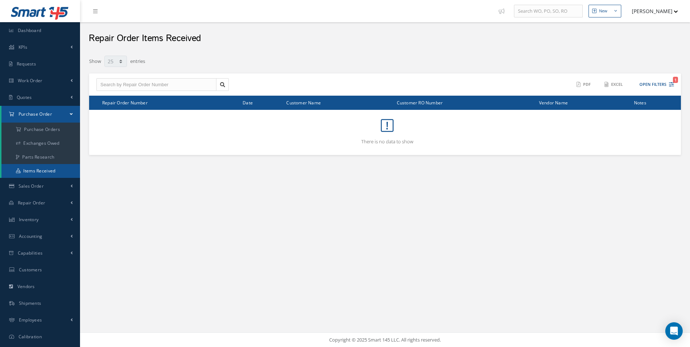
click at [43, 170] on link "Items Received" at bounding box center [40, 171] width 79 height 14
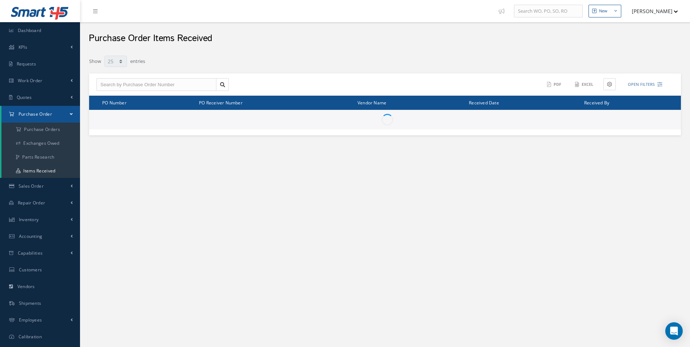
select select "25"
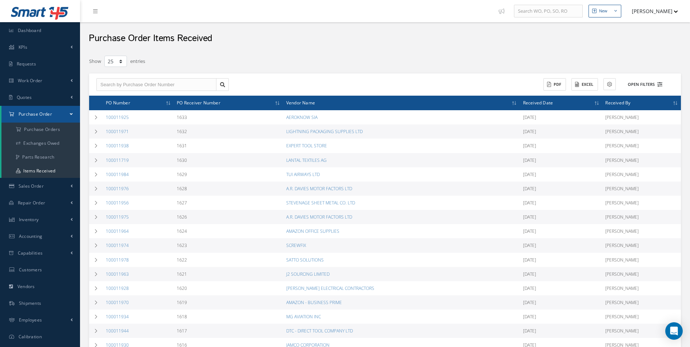
click at [660, 84] on icon at bounding box center [659, 84] width 5 height 5
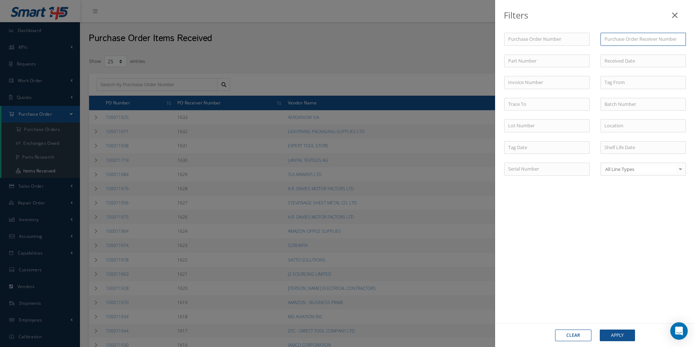
click at [644, 40] on input "text" at bounding box center [643, 39] width 85 height 13
click at [552, 253] on div "Purchase Order Number Purchase Order Receiver Number Part Number Invoice Number…" at bounding box center [595, 174] width 200 height 312
drag, startPoint x: 340, startPoint y: 27, endPoint x: 337, endPoint y: 43, distance: 16.0
click at [340, 27] on div "Filters Purchase Order Number Purchase Order Receiver Number Part Number Invoic…" at bounding box center [347, 173] width 695 height 347
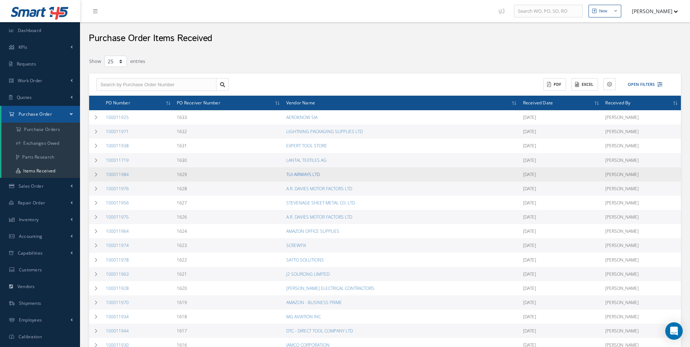
click at [303, 175] on link "TUI AIRWAYS LTD" at bounding box center [302, 174] width 33 height 6
click at [114, 175] on link "100011984" at bounding box center [117, 174] width 23 height 6
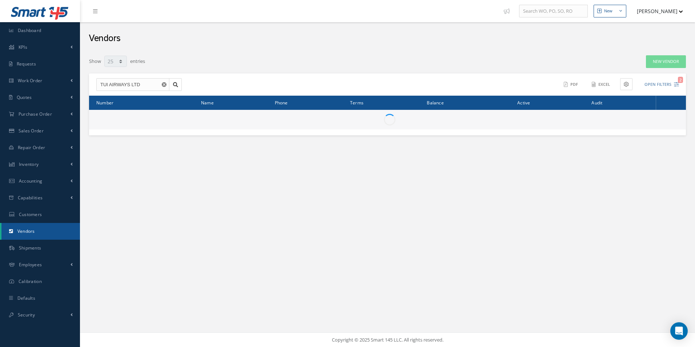
select select "25"
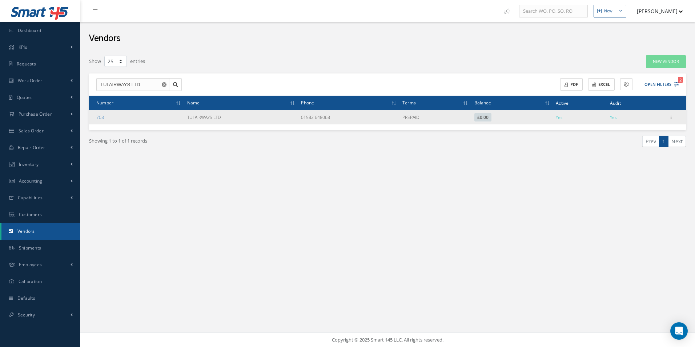
click at [200, 121] on td "TUI AIRWAYS LTD" at bounding box center [241, 117] width 114 height 14
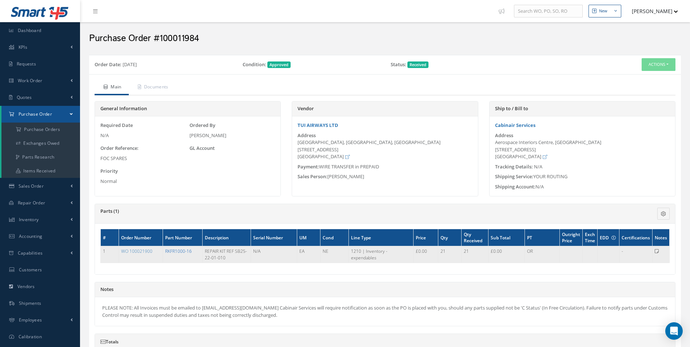
click at [176, 249] on link "RKFR1000-16" at bounding box center [178, 251] width 27 height 6
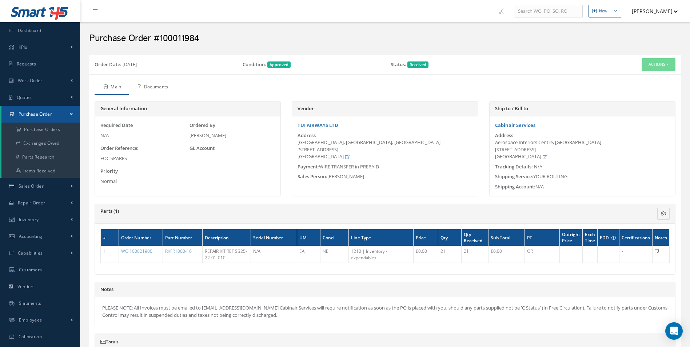
click at [165, 91] on link "Documents" at bounding box center [152, 87] width 47 height 15
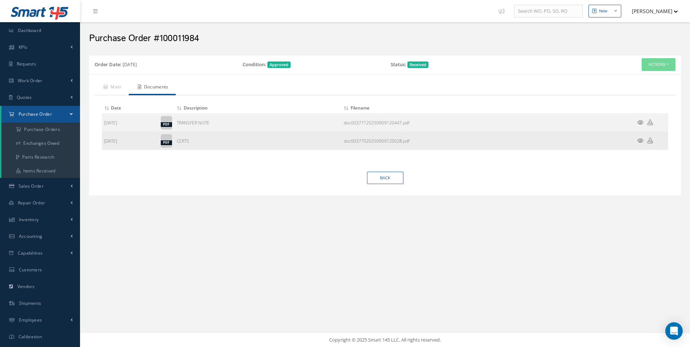
click at [639, 138] on icon at bounding box center [640, 140] width 6 height 5
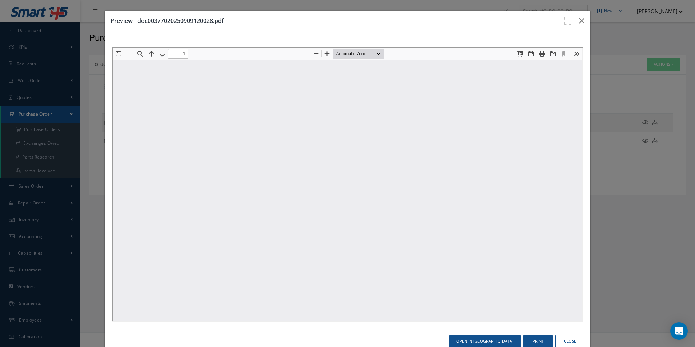
type input "0"
type input "1"
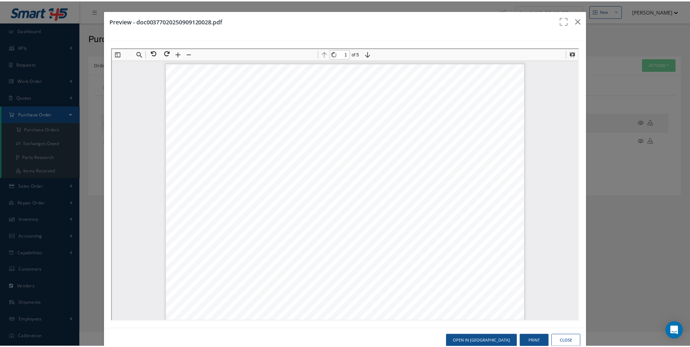
scroll to position [4, 0]
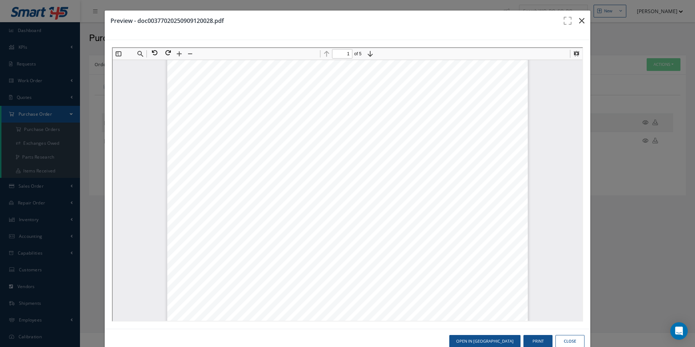
click at [579, 24] on icon "button" at bounding box center [581, 20] width 5 height 9
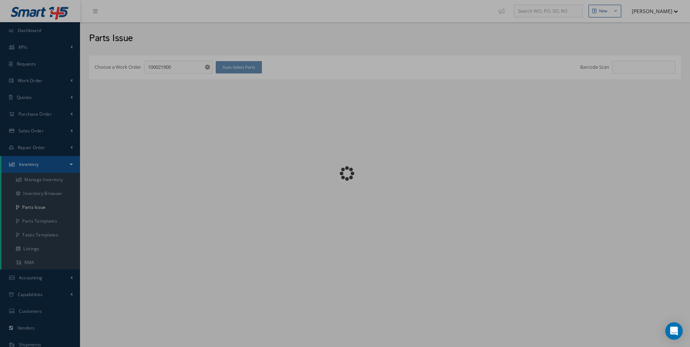
checkbox input "false"
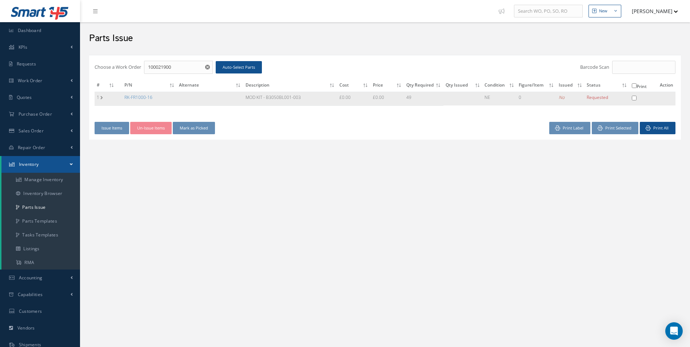
drag, startPoint x: 104, startPoint y: 89, endPoint x: 120, endPoint y: 95, distance: 17.0
click at [104, 89] on th "#" at bounding box center [106, 86] width 22 height 12
click at [143, 96] on link "RK-FR1000-16" at bounding box center [138, 97] width 28 height 6
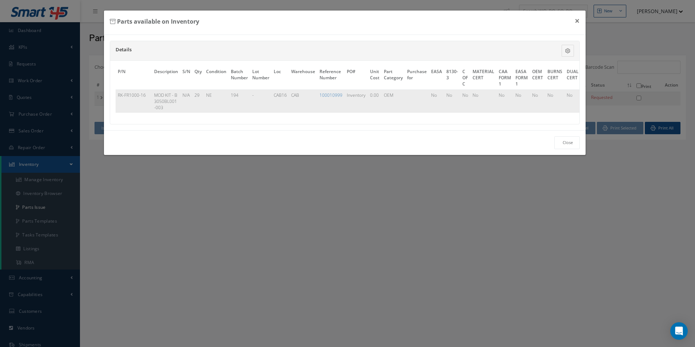
click at [351, 109] on td "Inventory" at bounding box center [356, 100] width 23 height 23
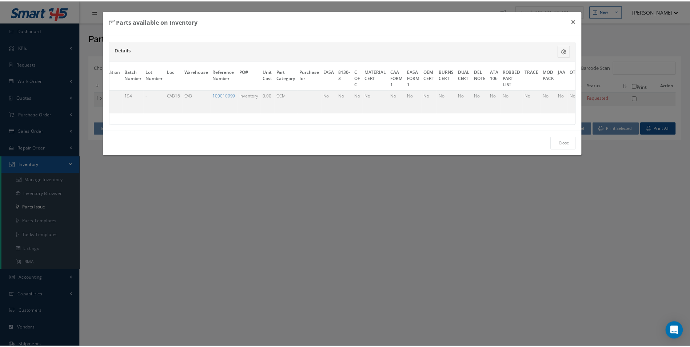
scroll to position [0, 168]
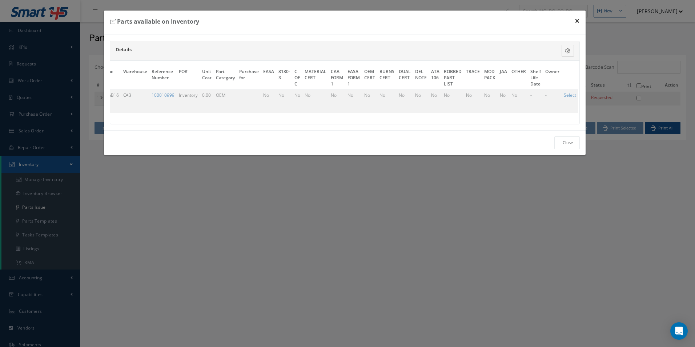
click at [576, 15] on button "×" at bounding box center [577, 21] width 17 height 20
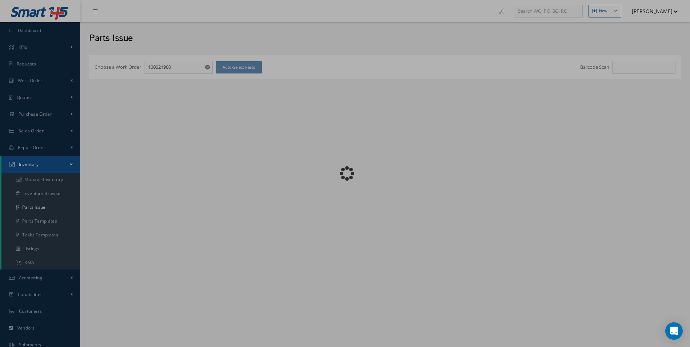
checkbox input "false"
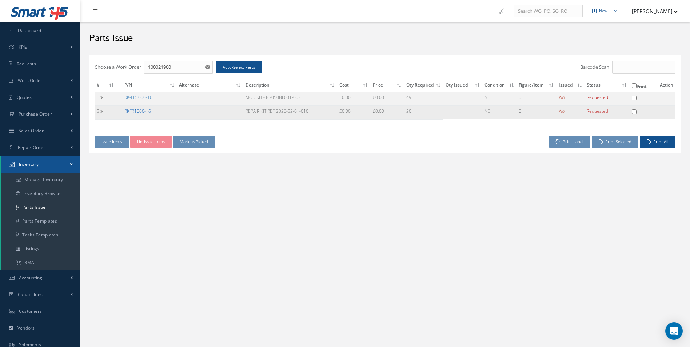
click at [147, 112] on link "RKFR1000-16" at bounding box center [137, 111] width 27 height 6
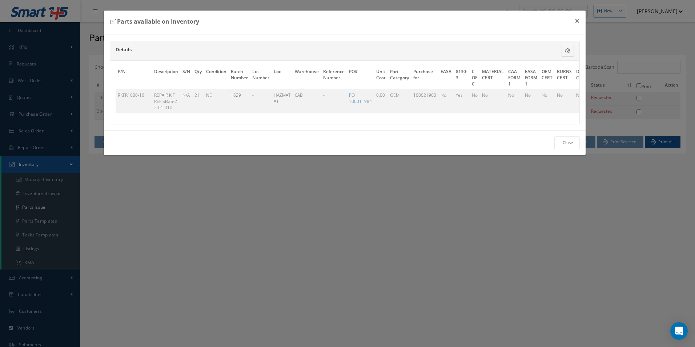
scroll to position [0, 177]
drag, startPoint x: 427, startPoint y: 121, endPoint x: 418, endPoint y: 126, distance: 9.6
click at [424, 123] on div "P/N Description S/N Qty Condition Batch Number Lot Number Loc Warehouse Referen…" at bounding box center [345, 92] width 470 height 63
click at [565, 93] on link "Select" at bounding box center [570, 95] width 12 height 6
checkbox input "true"
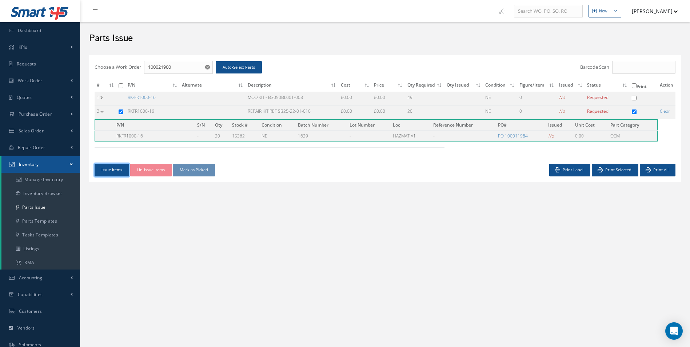
click at [114, 173] on button "Issue Items" at bounding box center [112, 170] width 35 height 13
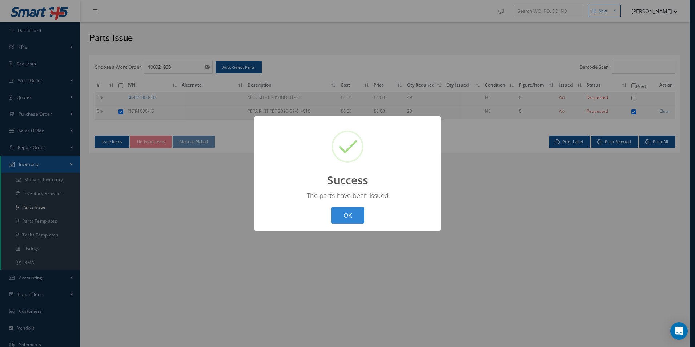
click at [365, 217] on div "OK Cancel" at bounding box center [347, 215] width 37 height 17
drag, startPoint x: 333, startPoint y: 213, endPoint x: 342, endPoint y: 215, distance: 9.2
click at [334, 213] on button "OK" at bounding box center [347, 215] width 33 height 17
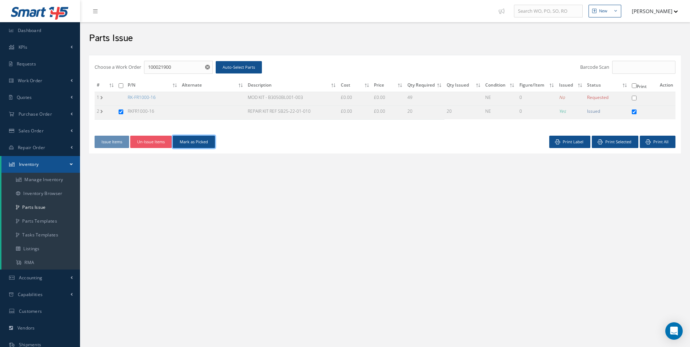
click at [200, 141] on button "Mark as Picked" at bounding box center [194, 142] width 42 height 13
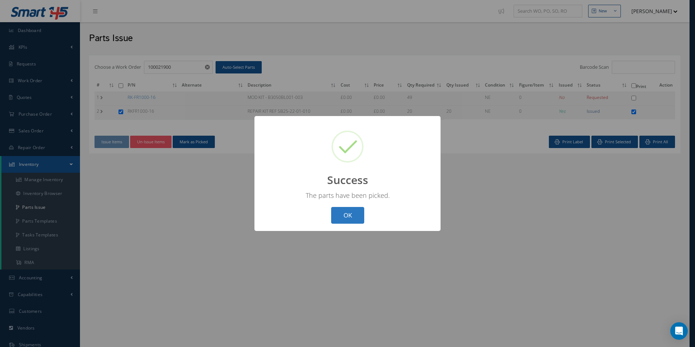
click at [351, 211] on button "OK" at bounding box center [347, 215] width 33 height 17
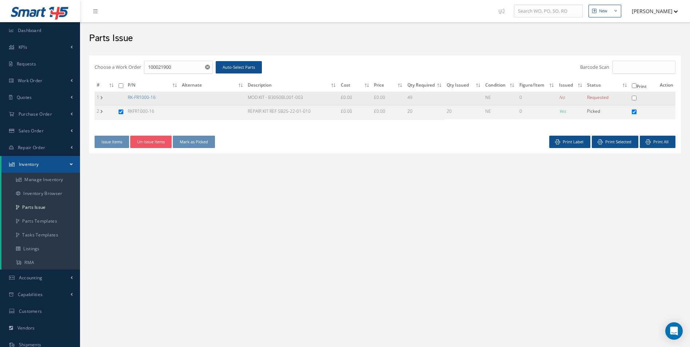
click at [149, 95] on link "RK-FR1000-16" at bounding box center [142, 97] width 28 height 6
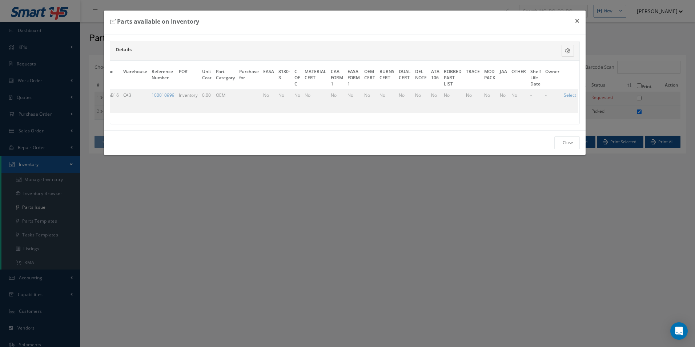
drag, startPoint x: 280, startPoint y: 129, endPoint x: 127, endPoint y: 129, distance: 153.1
click at [127, 124] on div "P/N Description S/N Qty Condition Batch Number Lot Number Loc Warehouse Referen…" at bounding box center [345, 92] width 470 height 63
click at [551, 100] on td "-" at bounding box center [552, 100] width 19 height 23
click at [565, 95] on link "Select" at bounding box center [570, 95] width 12 height 6
checkbox input "true"
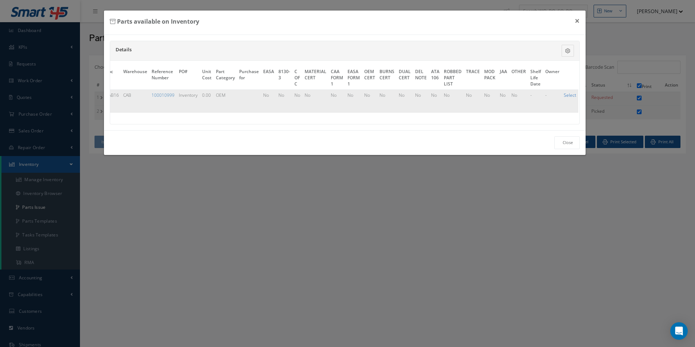
checkbox input "true"
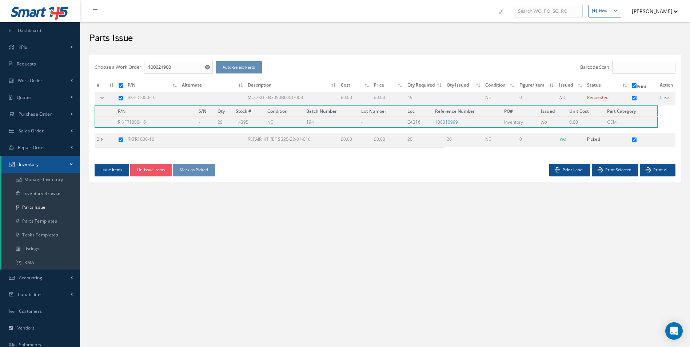
click at [92, 167] on div "Issue Items Un-Issue Items Mark as Picked" at bounding box center [237, 170] width 296 height 13
click at [113, 168] on button "Issue Items" at bounding box center [112, 170] width 35 height 13
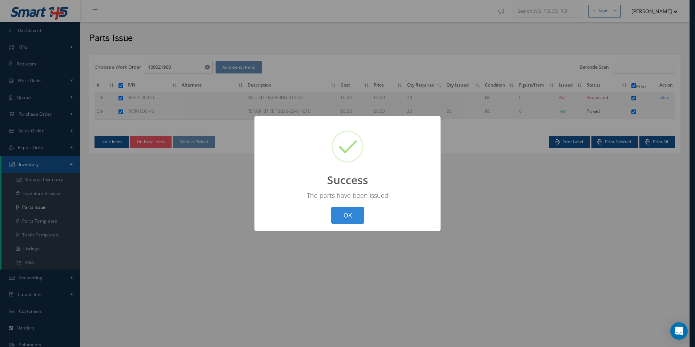
click at [350, 214] on button "OK" at bounding box center [347, 215] width 33 height 17
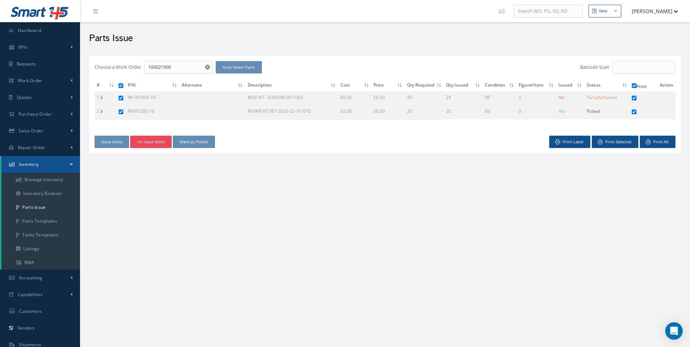
click at [146, 141] on button "Un-Issue Items" at bounding box center [150, 142] width 41 height 13
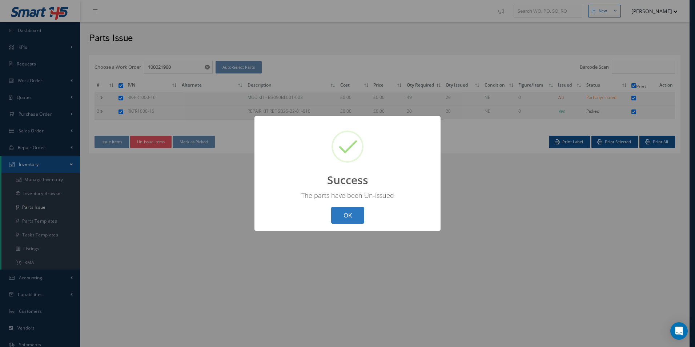
click at [351, 217] on button "OK" at bounding box center [347, 215] width 33 height 17
checkbox input "false"
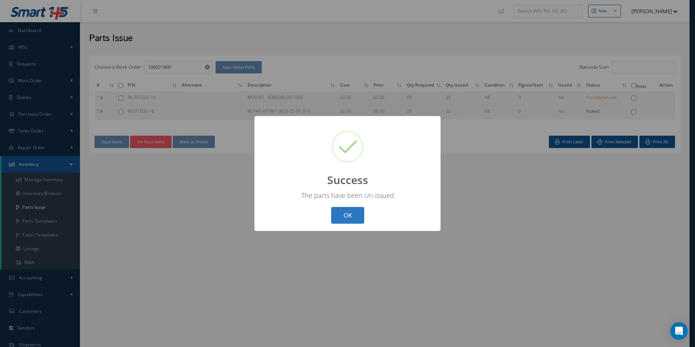
checkbox input "false"
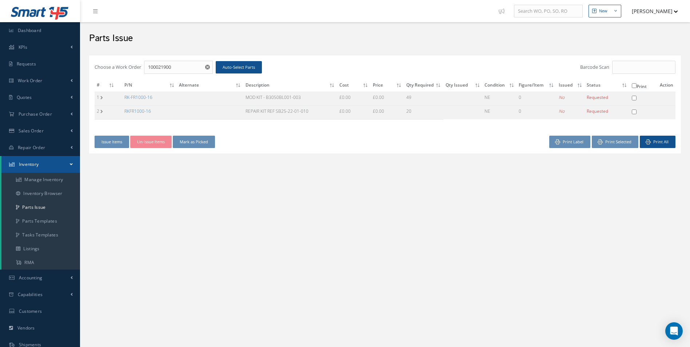
click at [321, 211] on div "New New Work Order New Purchase Order New Customer Quote New Sales Order New Re…" at bounding box center [385, 210] width 610 height 420
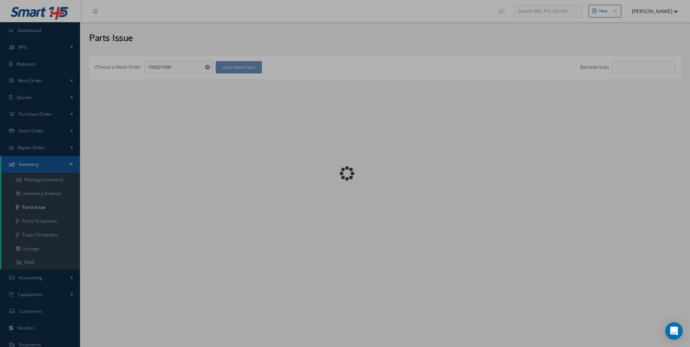
checkbox input "false"
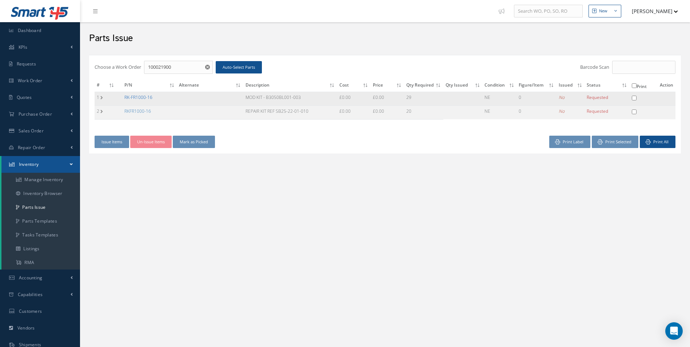
click at [147, 97] on link "RK-FR1000-16" at bounding box center [138, 97] width 28 height 6
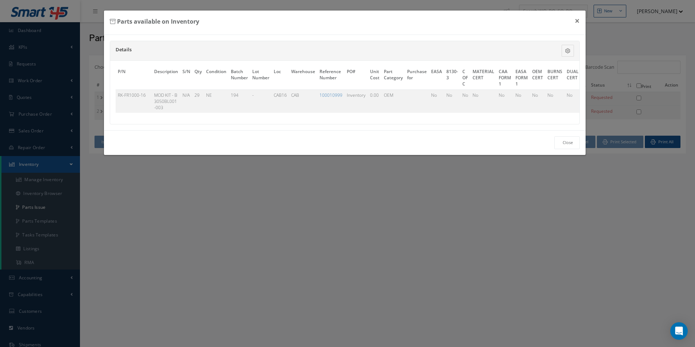
scroll to position [0, 168]
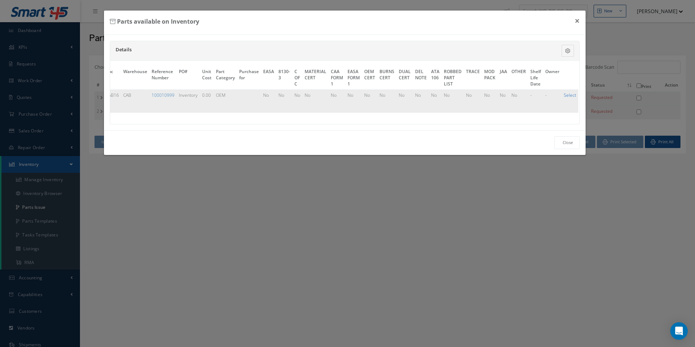
click at [565, 96] on link "Select" at bounding box center [570, 95] width 12 height 6
checkbox input "true"
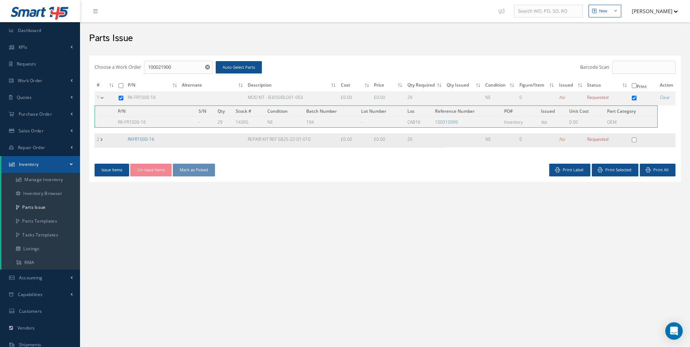
click at [140, 140] on link "RKFR1000-16" at bounding box center [141, 139] width 27 height 6
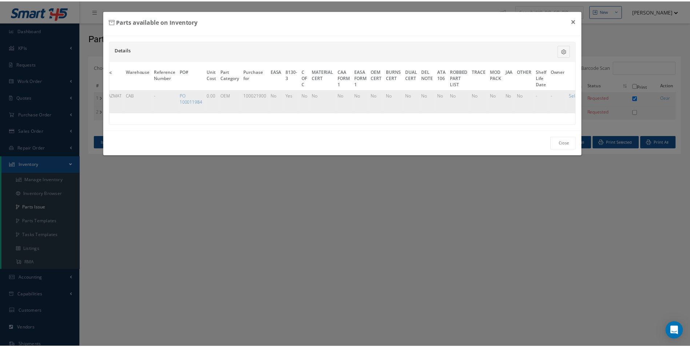
scroll to position [0, 177]
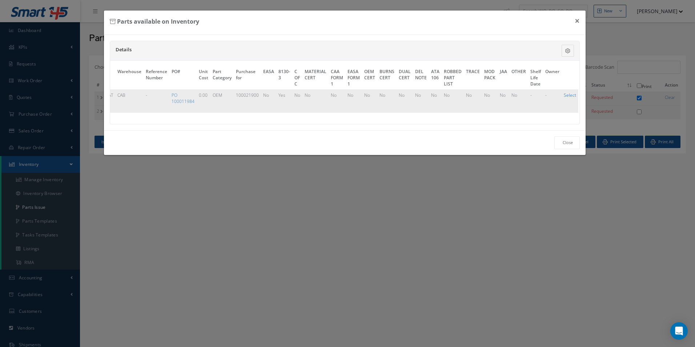
click at [569, 95] on link "Select" at bounding box center [570, 95] width 12 height 6
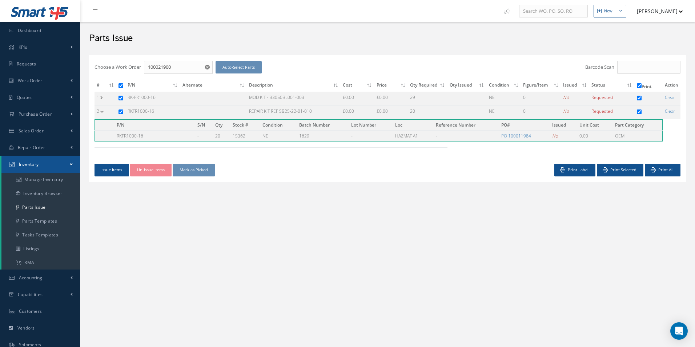
checkbox input "true"
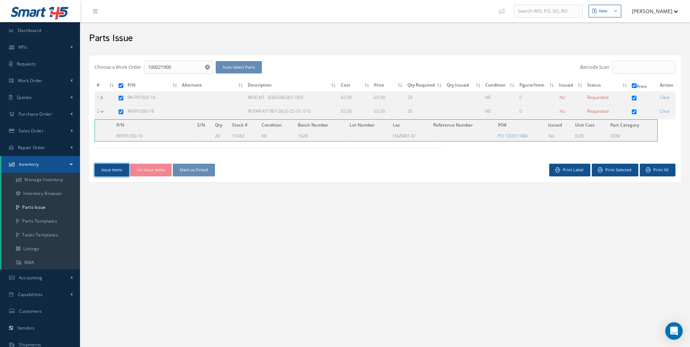
click at [119, 174] on button "Issue Items" at bounding box center [112, 170] width 35 height 13
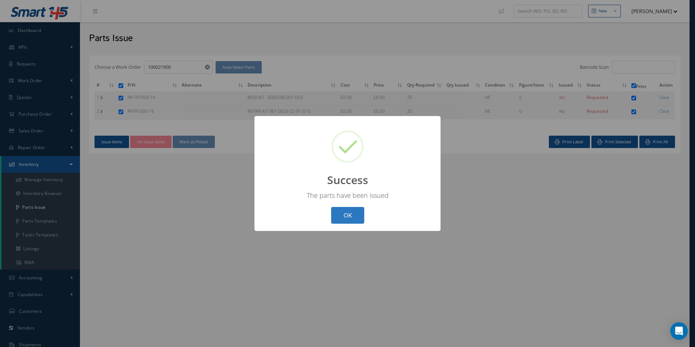
click at [350, 211] on button "OK" at bounding box center [347, 215] width 33 height 17
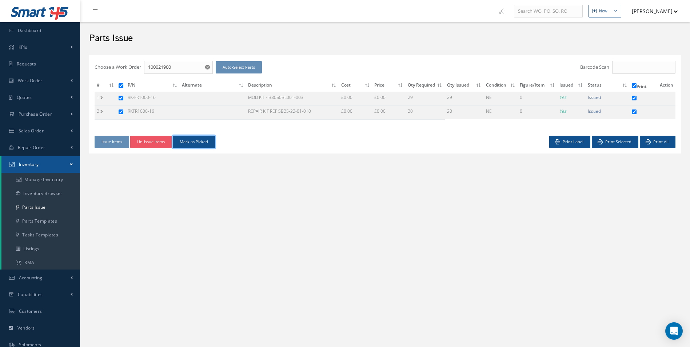
click at [191, 143] on button "Mark as Picked" at bounding box center [194, 142] width 42 height 13
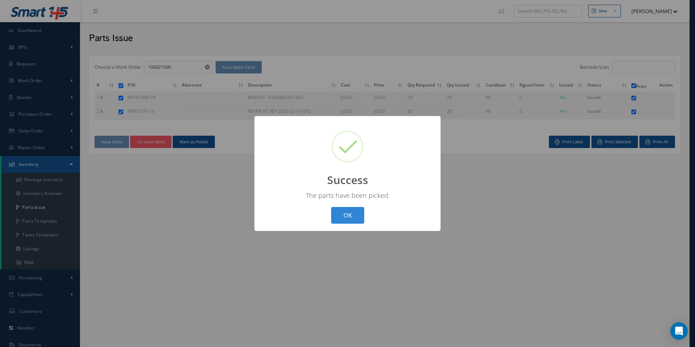
click at [357, 223] on button "OK" at bounding box center [347, 215] width 33 height 17
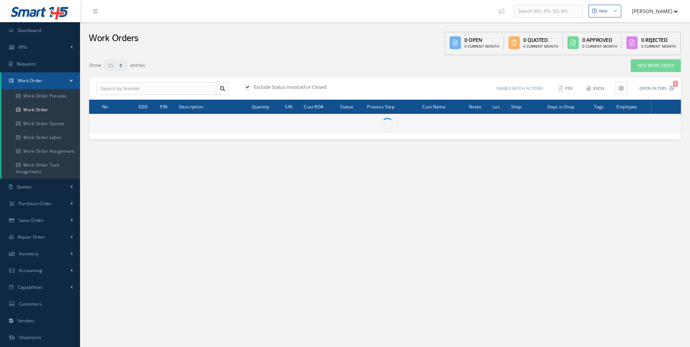
select select "25"
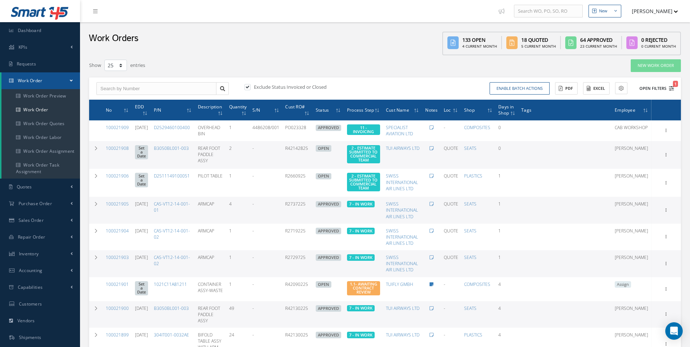
click at [673, 89] on icon "1" at bounding box center [671, 88] width 5 height 5
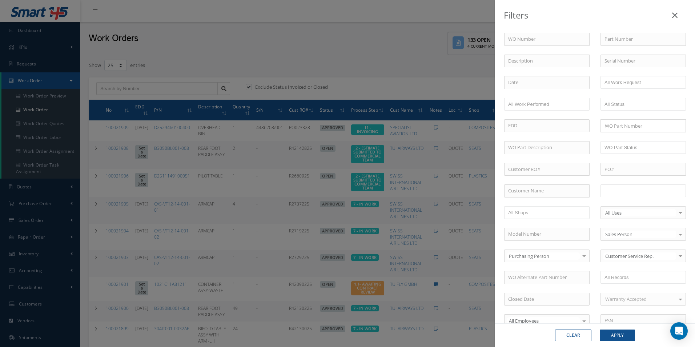
click at [636, 187] on input "text" at bounding box center [628, 190] width 46 height 9
click at [623, 337] on button "Apply" at bounding box center [617, 336] width 35 height 12
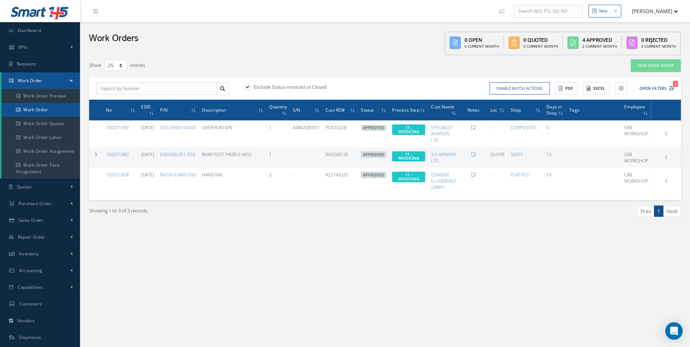
click at [29, 110] on link "Work Order" at bounding box center [40, 110] width 79 height 14
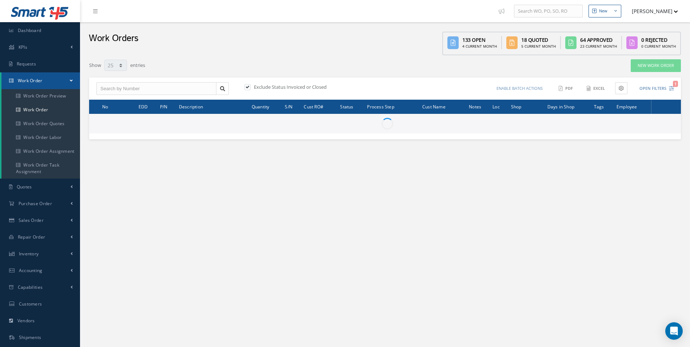
select select "25"
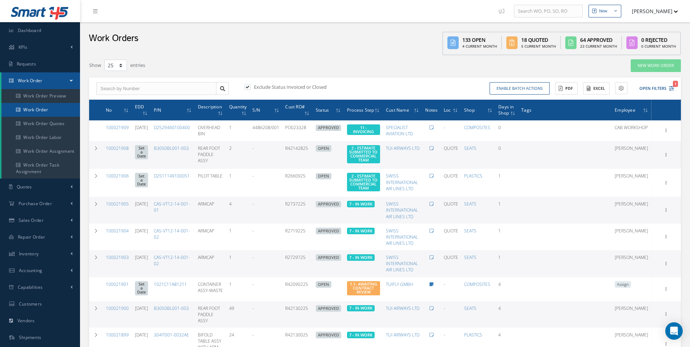
click at [31, 112] on link "Work Order" at bounding box center [40, 110] width 79 height 14
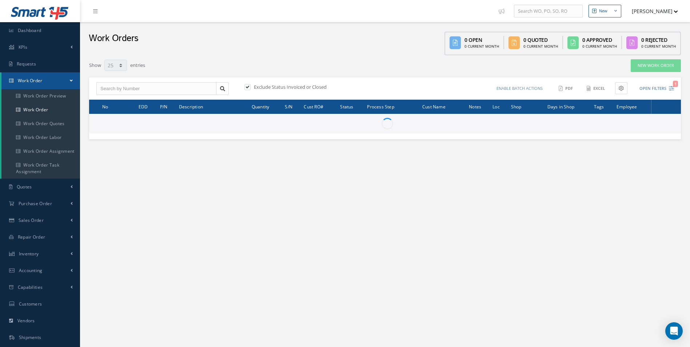
select select "25"
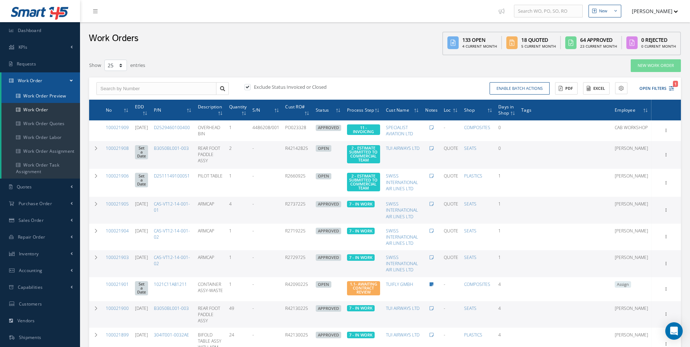
click at [40, 101] on link "Work Order Preview" at bounding box center [40, 96] width 79 height 14
click at [39, 111] on link "Work Order" at bounding box center [40, 110] width 79 height 14
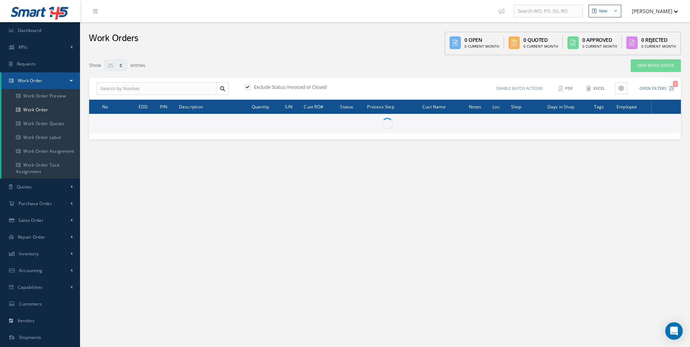
select select "25"
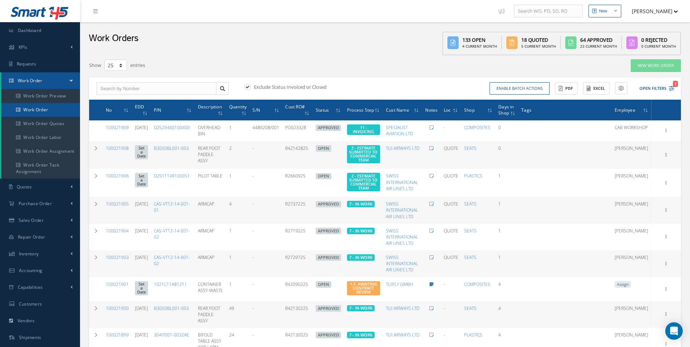
click at [46, 109] on link "Work Order" at bounding box center [40, 110] width 79 height 14
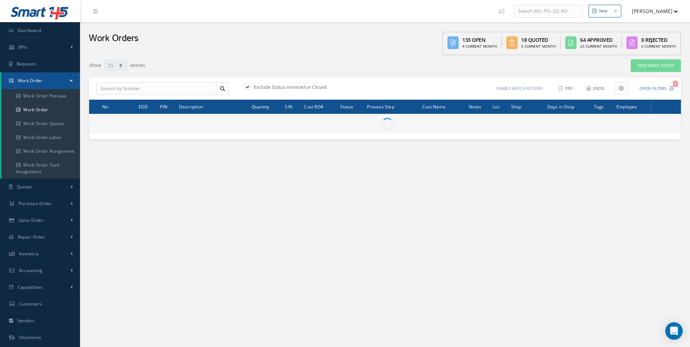
select select "25"
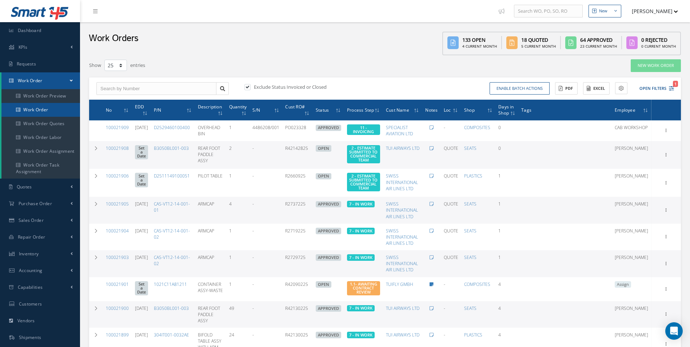
click at [42, 104] on link "Work Order" at bounding box center [40, 110] width 79 height 14
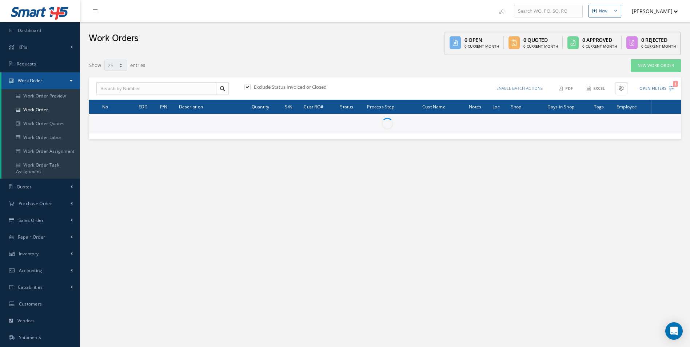
select select "25"
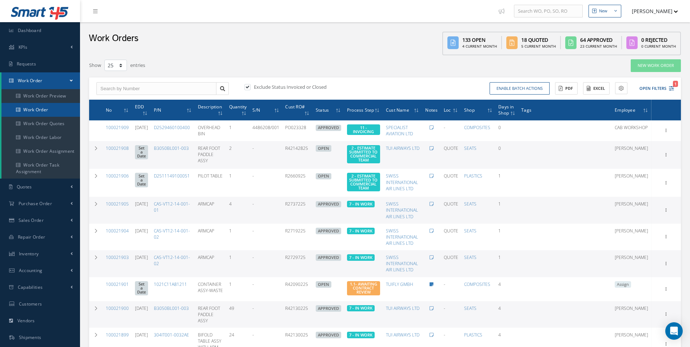
click at [34, 112] on link "Work Order" at bounding box center [40, 110] width 79 height 14
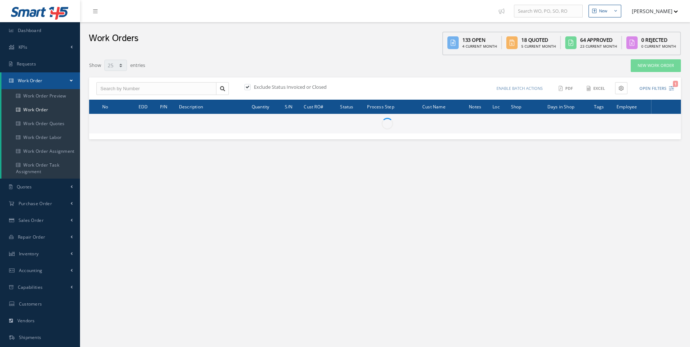
select select "25"
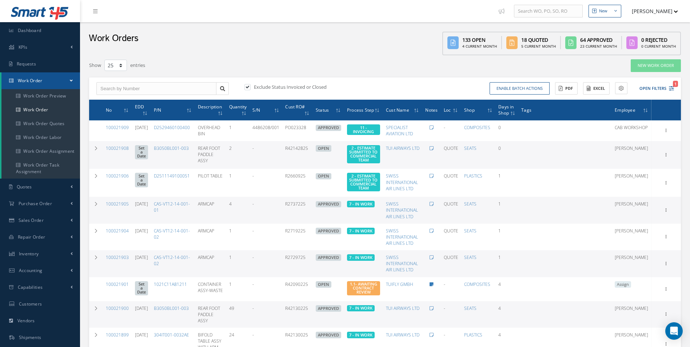
click at [674, 88] on div "Enable batch actions Update Work Orders Close Work Orders ACTIONS Receive Payme…" at bounding box center [530, 88] width 291 height 13
click at [664, 83] on button "Open Filters 1" at bounding box center [653, 89] width 41 height 12
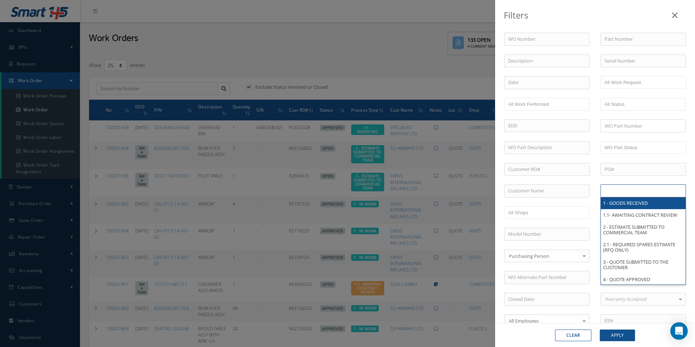
click at [637, 189] on input "text" at bounding box center [628, 190] width 46 height 9
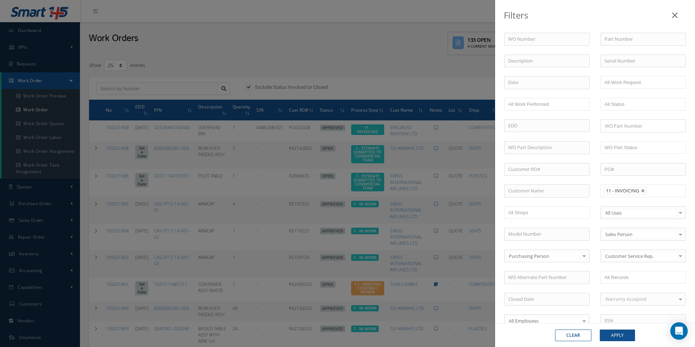
click at [659, 190] on ul "11 - INVOICING" at bounding box center [643, 190] width 85 height 13
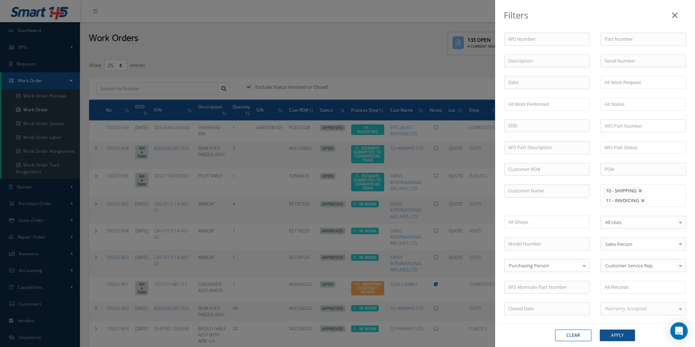
click at [650, 199] on input "text" at bounding box center [654, 200] width 9 height 9
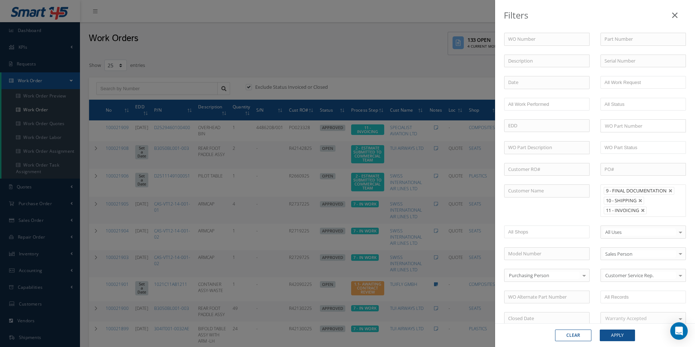
click at [656, 208] on li at bounding box center [654, 210] width 14 height 10
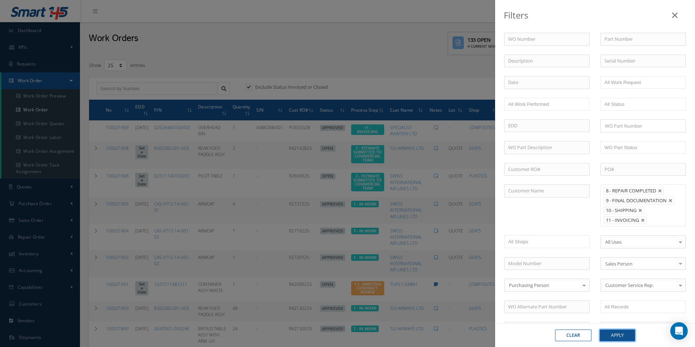
click at [633, 331] on button "Apply" at bounding box center [617, 336] width 35 height 12
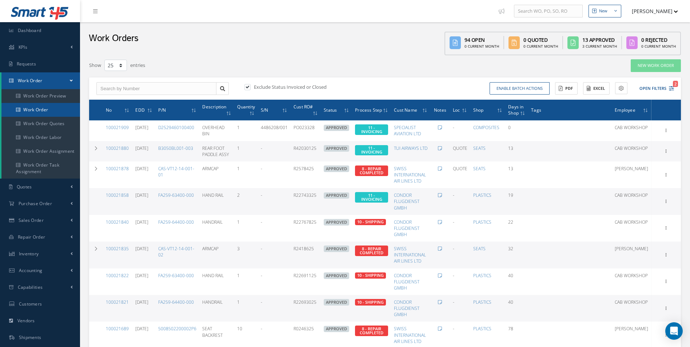
click at [45, 115] on link "Work Order" at bounding box center [40, 110] width 79 height 14
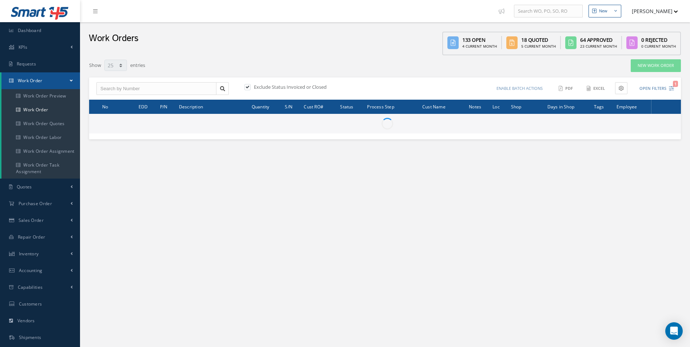
select select "25"
